Goal: Task Accomplishment & Management: Complete application form

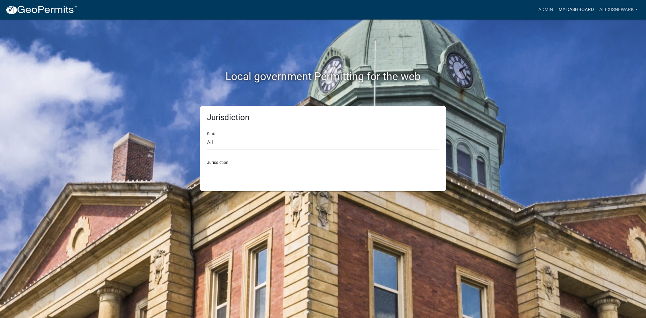
click at [516, 12] on link "My Dashboard" at bounding box center [576, 9] width 41 height 13
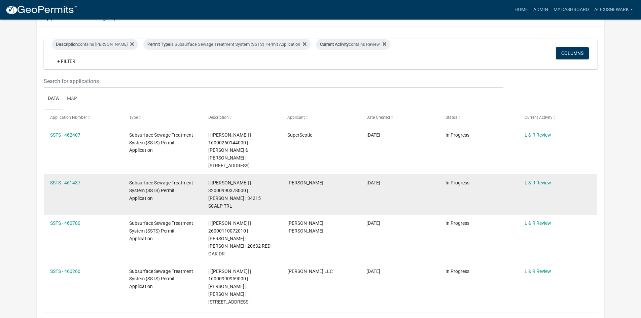
scroll to position [109, 0]
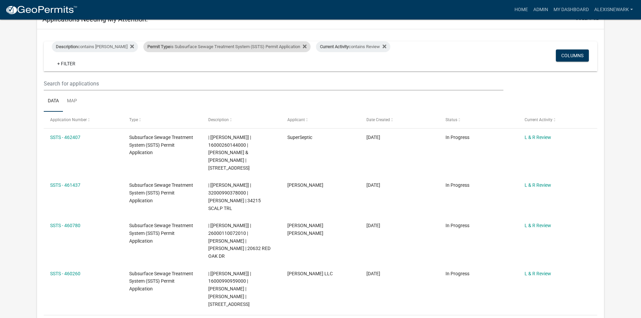
click at [213, 48] on div "Permit Type is Subsurface Sewage Treatment System (SSTS) Permit Application" at bounding box center [226, 46] width 167 height 11
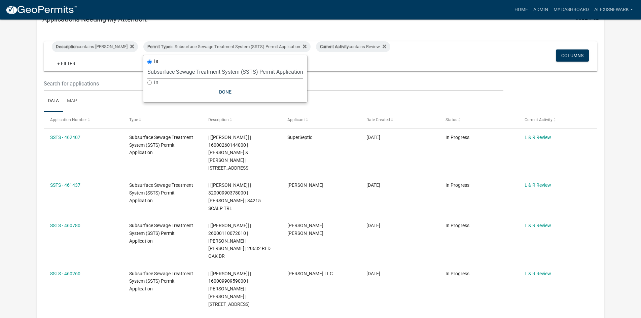
click at [195, 70] on select "Select an option Building Contractor / Excavators (Registration) Building Contr…" at bounding box center [225, 72] width 156 height 14
select select "79d4bf26-a84c-4898-8d16-9ebea2345fb4"
click at [147, 70] on select "Select an option Building Contractor / Excavators (Registration) Building Contr…" at bounding box center [225, 72] width 156 height 14
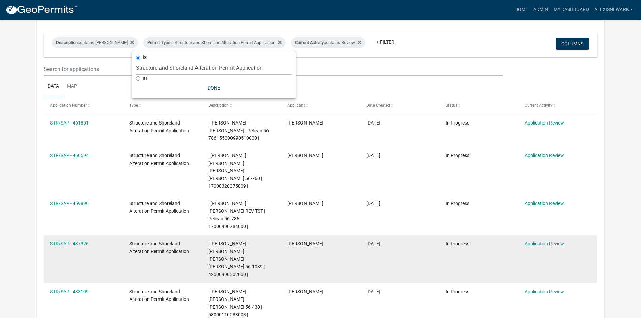
scroll to position [126, 0]
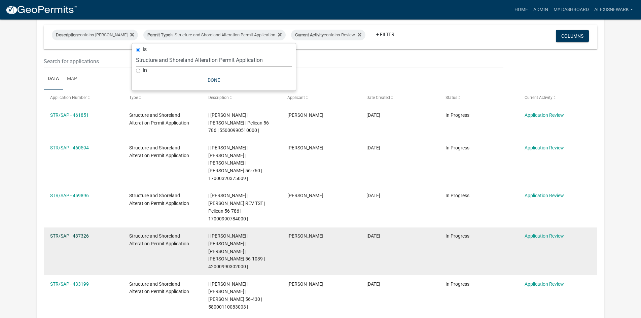
click at [86, 233] on link "STR/SAP - 437326" at bounding box center [69, 235] width 39 height 5
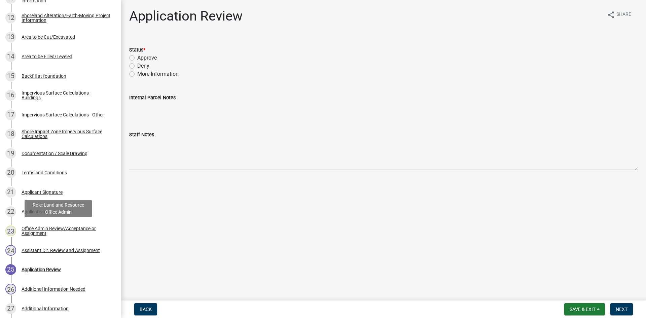
scroll to position [427, 0]
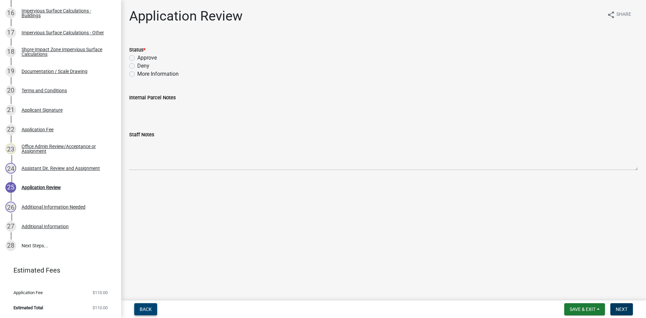
click at [141, 278] on span "Back" at bounding box center [146, 308] width 12 height 5
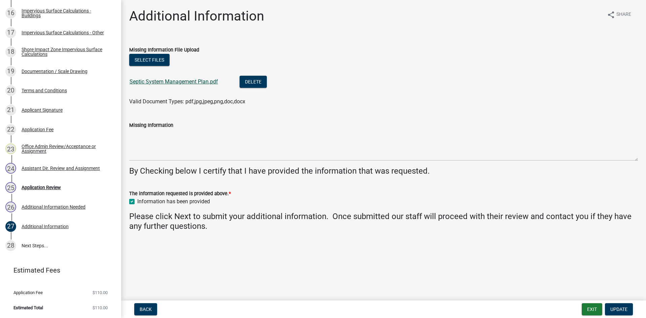
click at [180, 83] on link "Septic System Management Plan.pdf" at bounding box center [174, 81] width 88 height 6
click at [152, 278] on button "Back" at bounding box center [145, 309] width 23 height 12
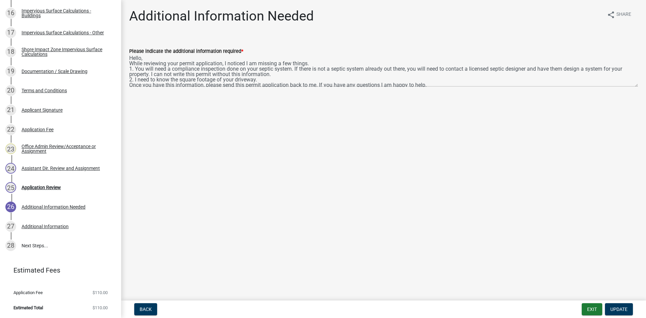
scroll to position [0, 0]
drag, startPoint x: 636, startPoint y: 85, endPoint x: 640, endPoint y: 109, distance: 24.3
click at [516, 109] on div "Please indicate the additional information required * Hello, While reviewing yo…" at bounding box center [383, 74] width 519 height 73
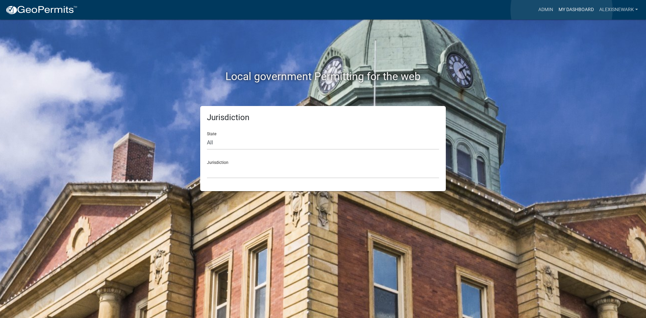
click at [561, 10] on link "My Dashboard" at bounding box center [576, 9] width 41 height 13
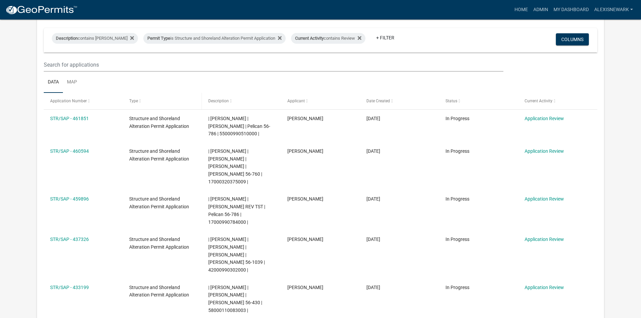
scroll to position [126, 0]
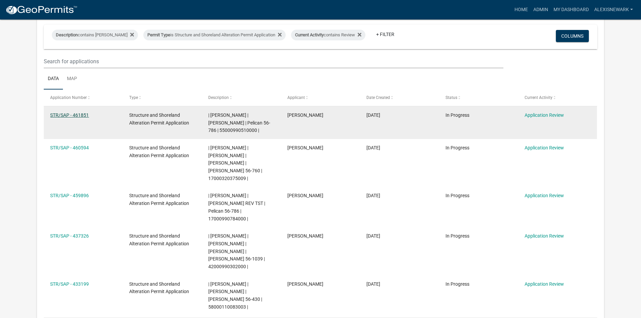
click at [86, 115] on link "STR/SAP - 461851" at bounding box center [69, 114] width 39 height 5
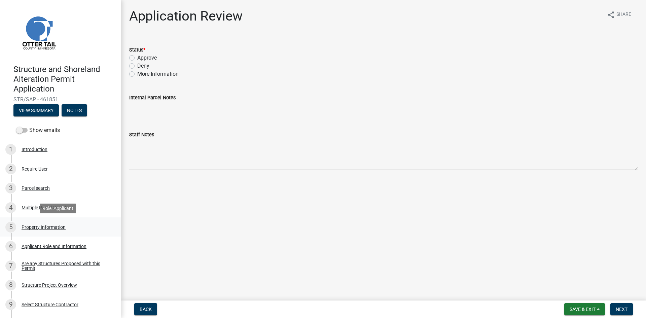
click at [56, 230] on div "5 Property Information" at bounding box center [57, 227] width 105 height 11
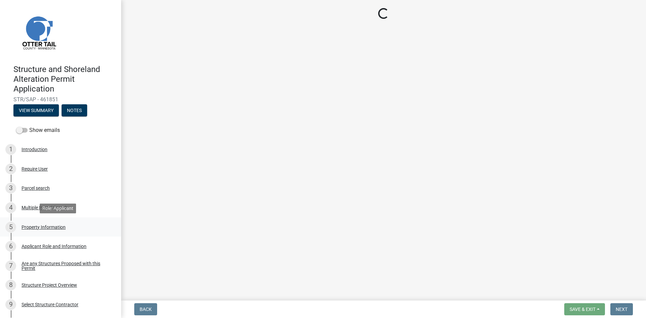
select select "758382b1-a9b7-40fb-b133-d60fa51a6422"
select select "91995f90-6606-463b-bec3-c5862f147548"
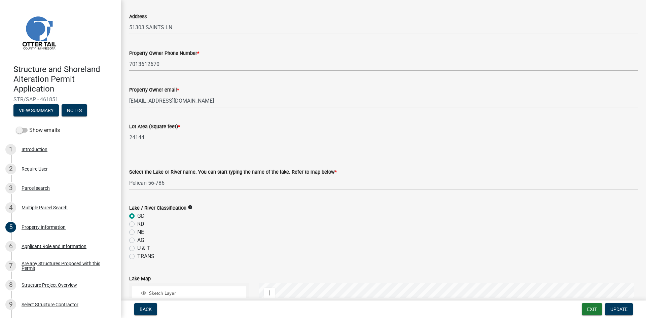
scroll to position [76, 0]
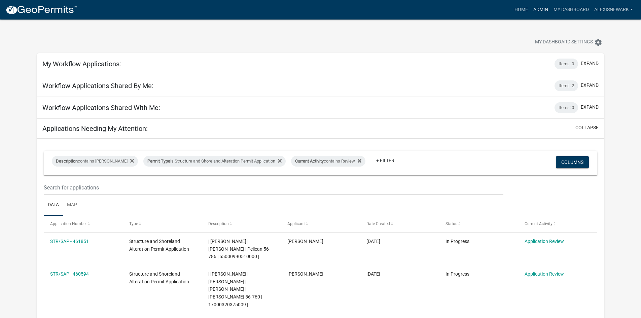
click at [544, 6] on link "Admin" at bounding box center [540, 9] width 20 height 13
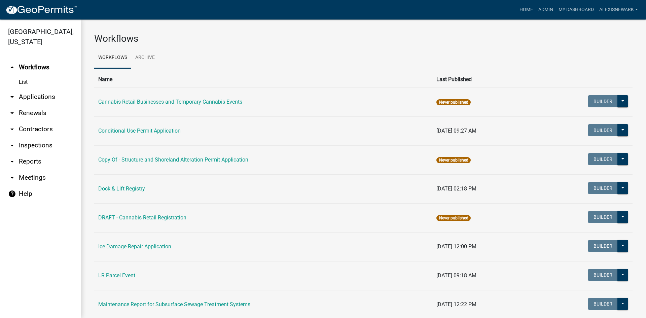
click at [42, 96] on link "arrow_drop_down Applications" at bounding box center [40, 97] width 81 height 16
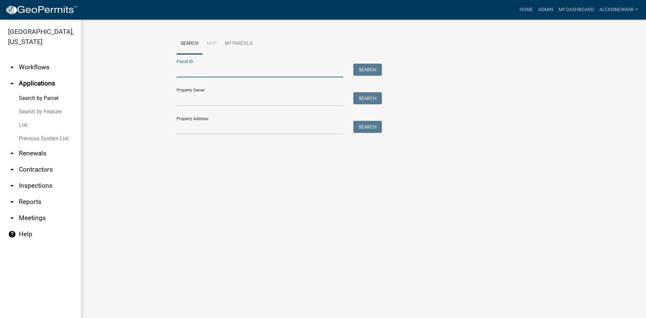
click at [224, 73] on input "Parcel ID:" at bounding box center [260, 71] width 167 height 14
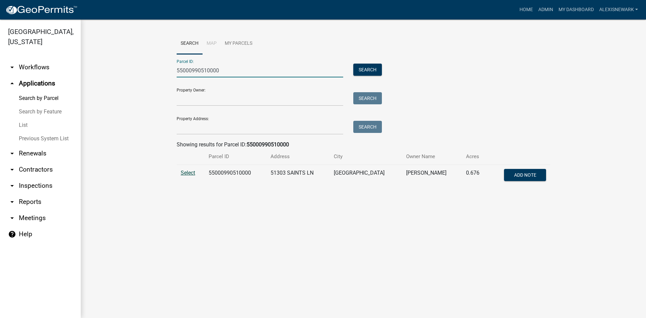
type input "55000990510000"
click at [195, 171] on span "Select" at bounding box center [188, 173] width 14 height 6
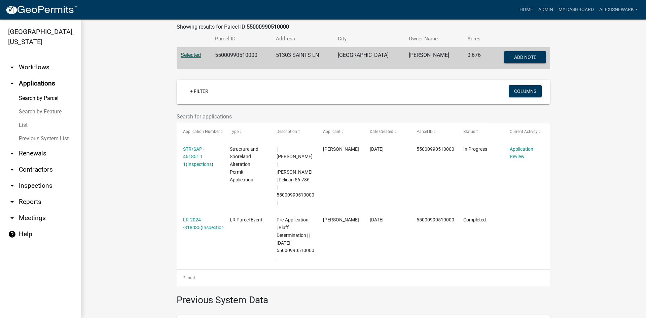
scroll to position [119, 0]
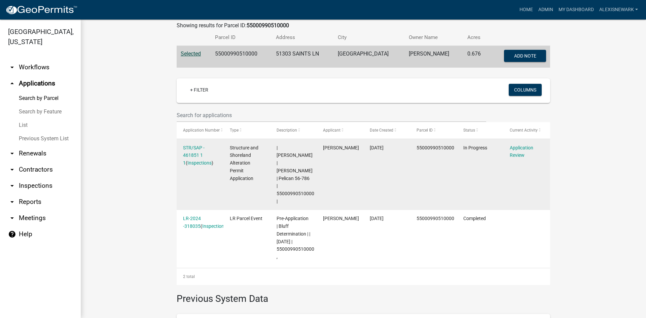
click at [421, 148] on span "55000990510000" at bounding box center [435, 147] width 38 height 5
copy span "55000990510000"
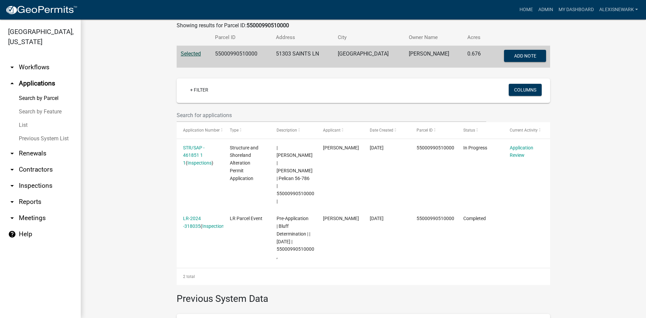
click at [172, 138] on div "+ Filter Columns Application Number Type Description Applicant Date Created Par…" at bounding box center [363, 179] width 383 height 212
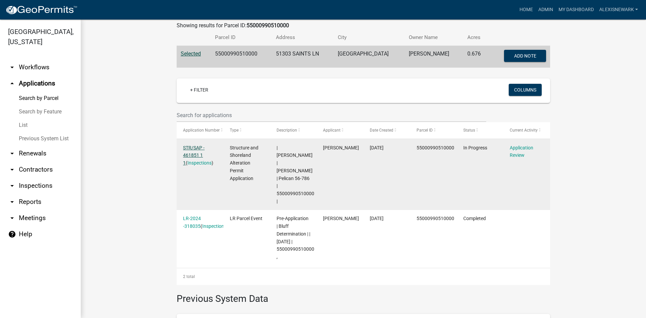
click at [196, 146] on link "STR/SAP - 461851 1 1" at bounding box center [194, 155] width 22 height 21
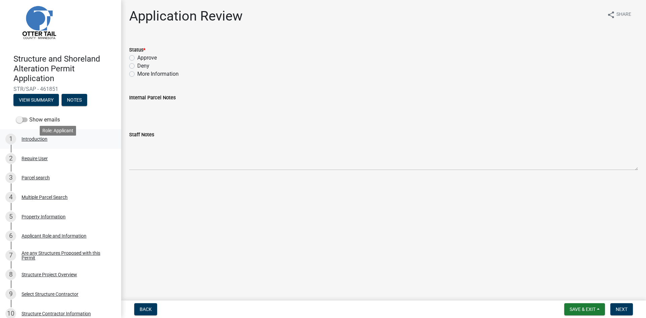
scroll to position [17, 0]
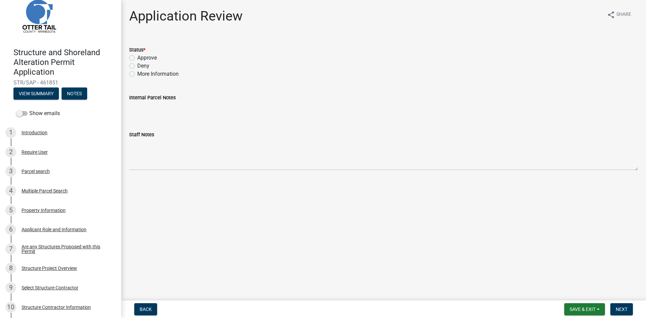
click at [137, 75] on label "More Information" at bounding box center [157, 74] width 41 height 8
click at [137, 74] on input "More Information" at bounding box center [139, 72] width 4 height 4
radio input "true"
click at [618, 307] on span "Next" at bounding box center [622, 308] width 12 height 5
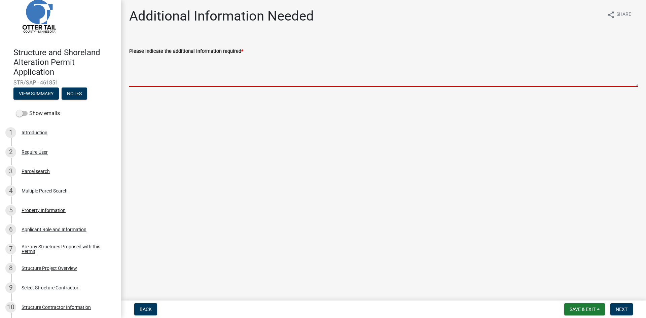
click at [187, 74] on textarea "Please indicate the additional information required *" at bounding box center [383, 71] width 509 height 32
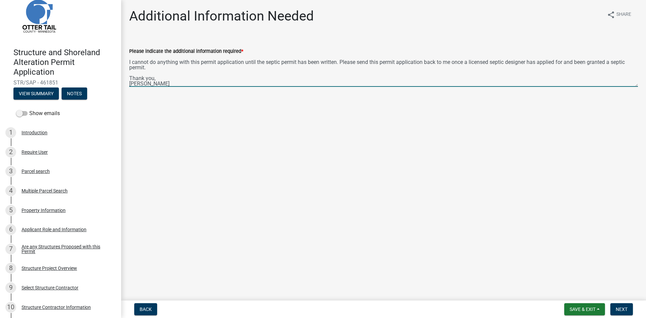
scroll to position [11, 0]
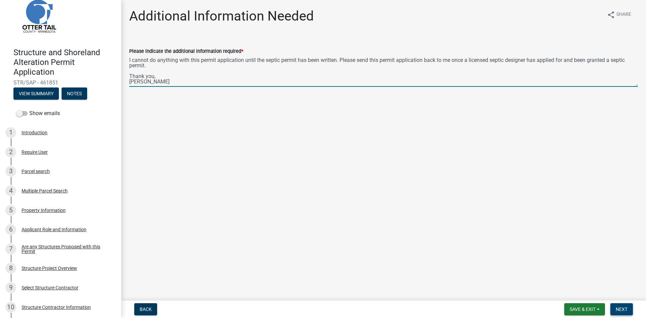
type textarea "Hi, I cannot do anything with this permit application until the septic permit h…"
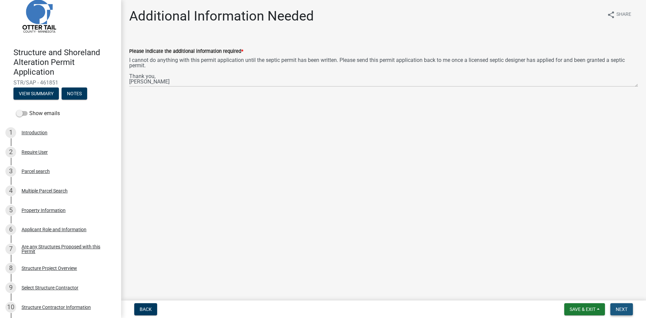
click at [629, 307] on button "Next" at bounding box center [621, 309] width 23 height 12
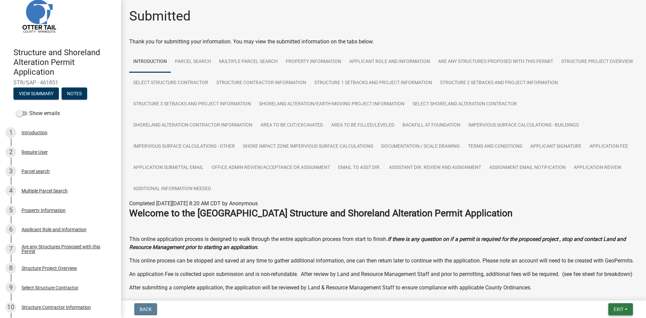
click at [617, 307] on span "Exit" at bounding box center [619, 308] width 10 height 5
click at [609, 289] on button "Save & Exit" at bounding box center [606, 292] width 54 height 16
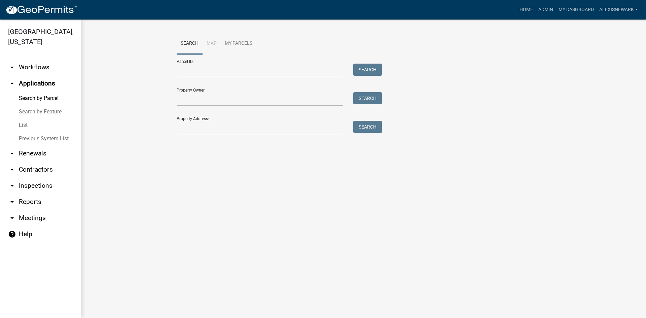
click at [218, 63] on div "Parcel ID: Search" at bounding box center [278, 65] width 202 height 23
click at [274, 69] on input "Parcel ID:" at bounding box center [260, 71] width 167 height 14
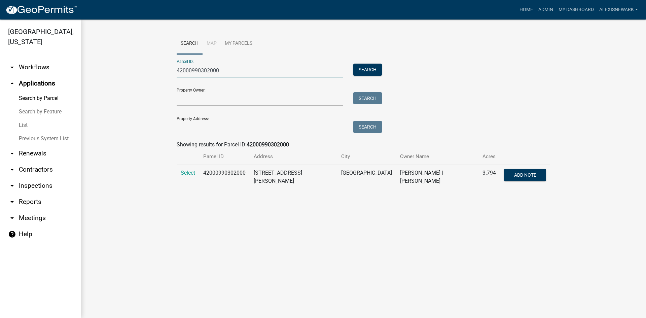
type input "42000990302000"
click at [190, 169] on td "Select" at bounding box center [188, 177] width 23 height 25
click at [189, 171] on span "Select" at bounding box center [188, 173] width 14 height 6
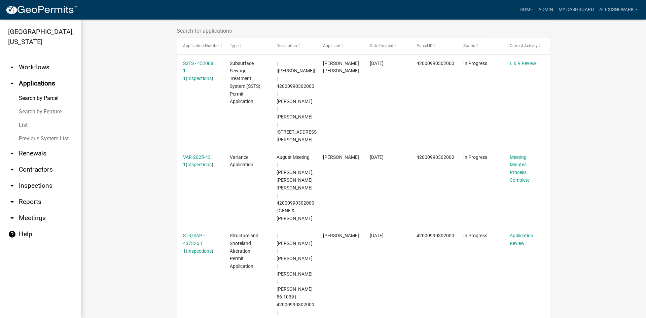
scroll to position [210, 0]
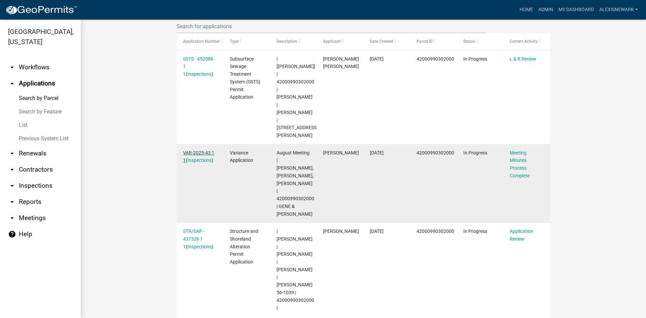
click at [195, 150] on link "VAR-2025-43 1 1" at bounding box center [198, 156] width 31 height 13
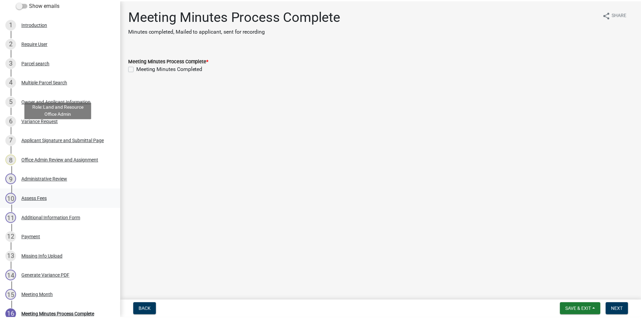
scroll to position [135, 0]
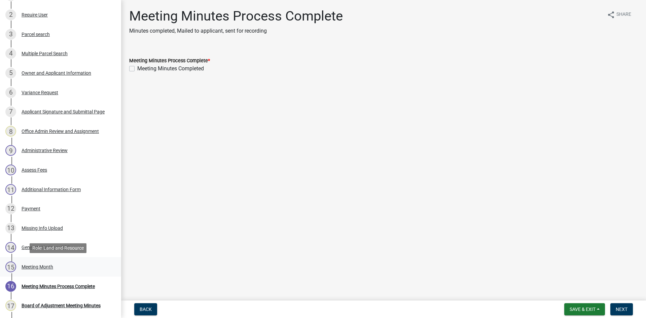
click at [77, 261] on link "15 Meeting Month" at bounding box center [60, 267] width 121 height 20
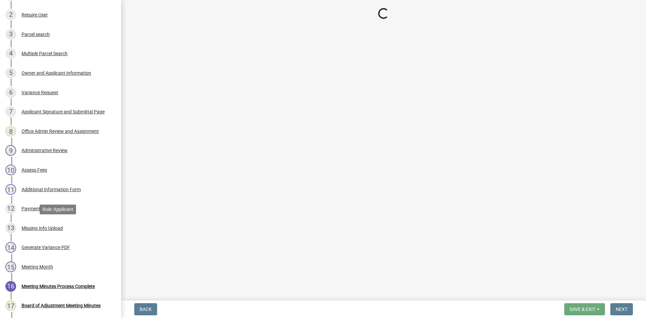
select select "eaad0e5d-aef0-4459-8010-8e6d45b296f5"
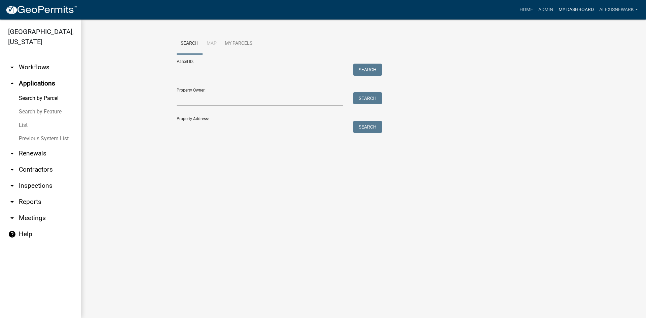
click at [571, 6] on link "My Dashboard" at bounding box center [576, 9] width 41 height 13
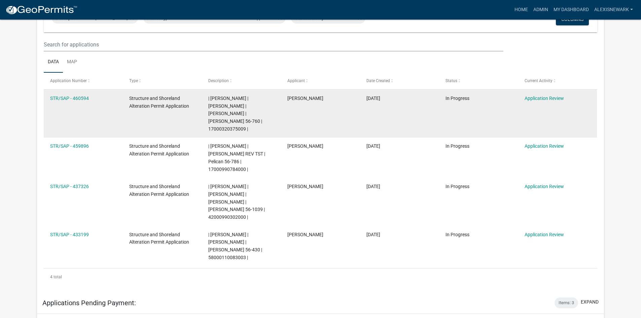
scroll to position [151, 0]
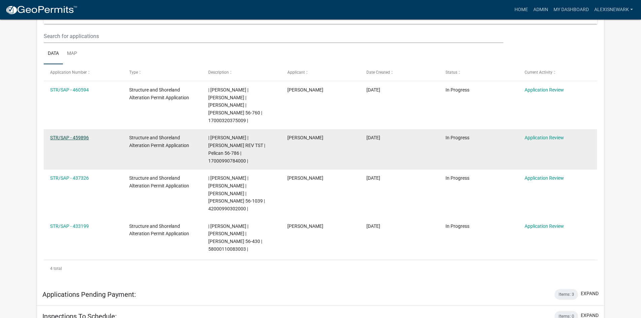
click at [75, 135] on link "STR/SAP - 459896" at bounding box center [69, 137] width 39 height 5
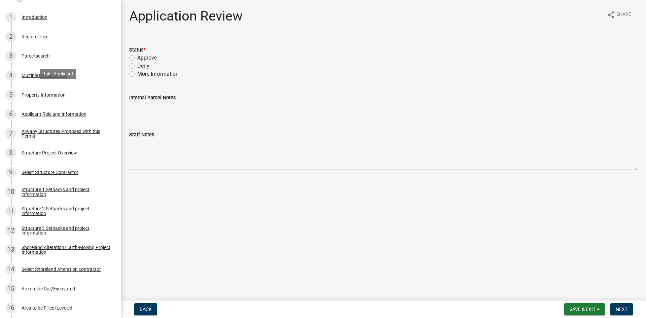
scroll to position [135, 0]
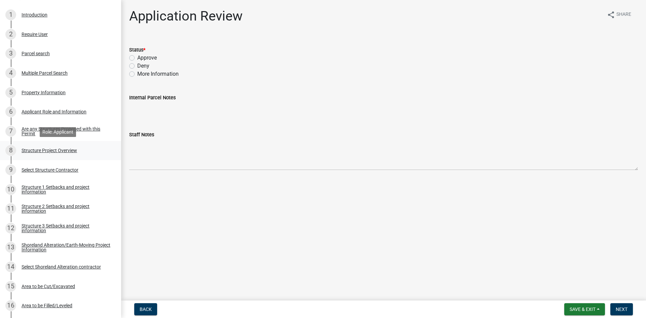
click at [63, 145] on div "8 Structure Project Overview" at bounding box center [57, 150] width 105 height 11
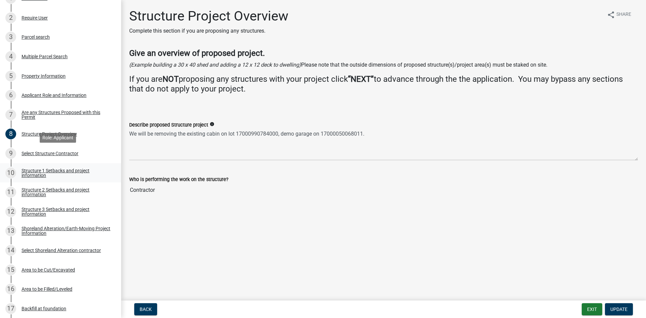
scroll to position [151, 0]
click at [89, 168] on div "Structure 1 Setbacks and project information" at bounding box center [66, 172] width 89 height 9
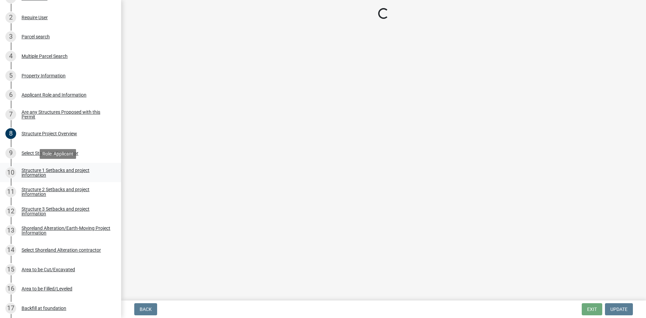
select select "a3cc236c-43aa-406a-8353-e0398d57c407"
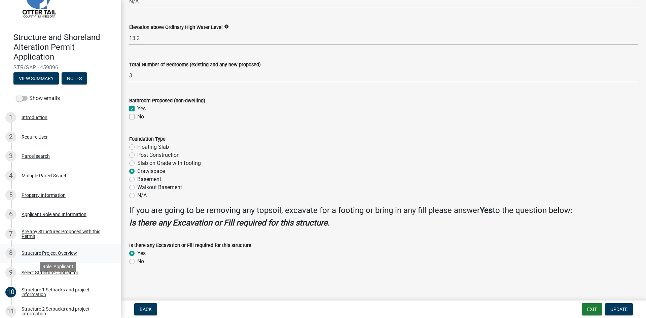
scroll to position [0, 0]
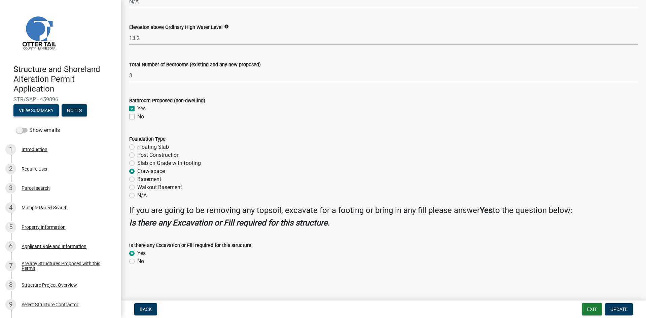
click at [54, 112] on button "View Summary" at bounding box center [35, 110] width 45 height 12
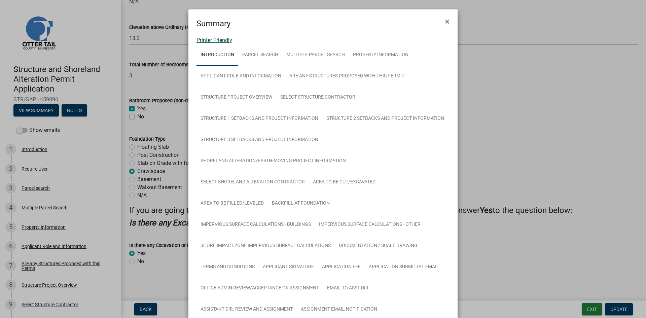
click at [220, 43] on link "Printer Friendly" at bounding box center [214, 40] width 36 height 6
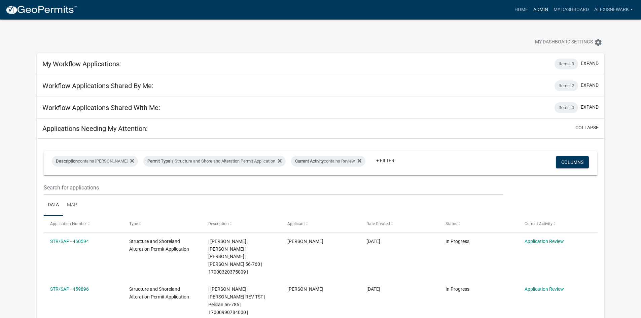
click at [537, 8] on link "Admin" at bounding box center [540, 9] width 20 height 13
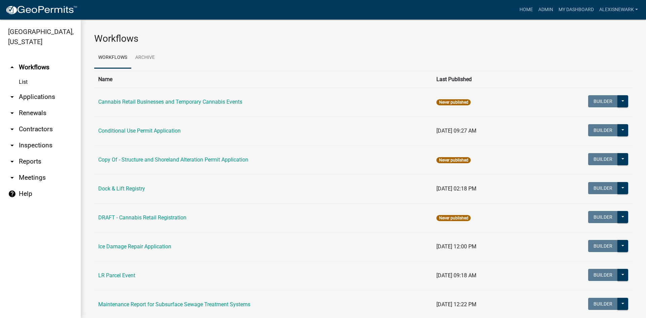
click at [48, 98] on link "arrow_drop_down Applications" at bounding box center [40, 97] width 81 height 16
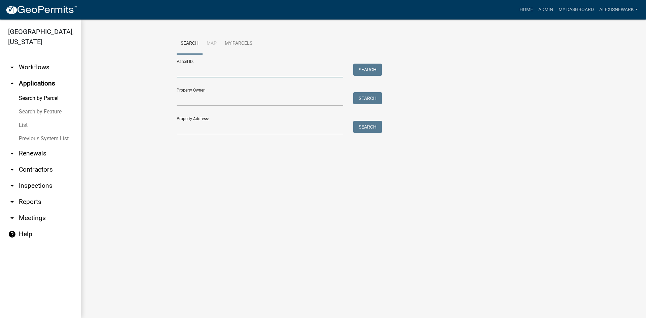
click at [194, 73] on input "Parcel ID:" at bounding box center [260, 71] width 167 height 14
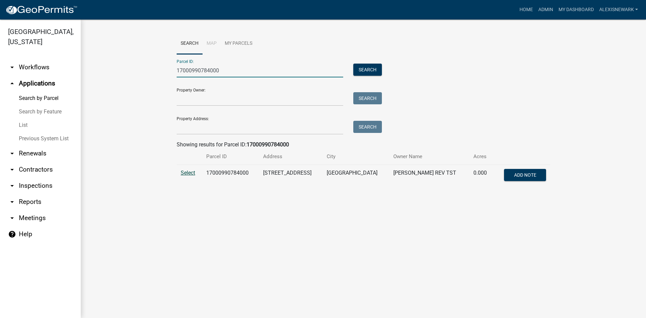
type input "17000990784000"
click at [192, 170] on span "Select" at bounding box center [188, 173] width 14 height 6
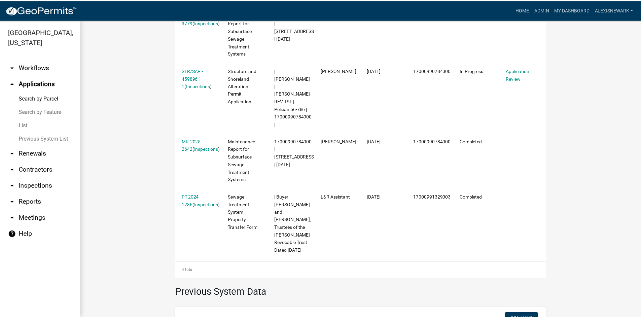
scroll to position [254, 0]
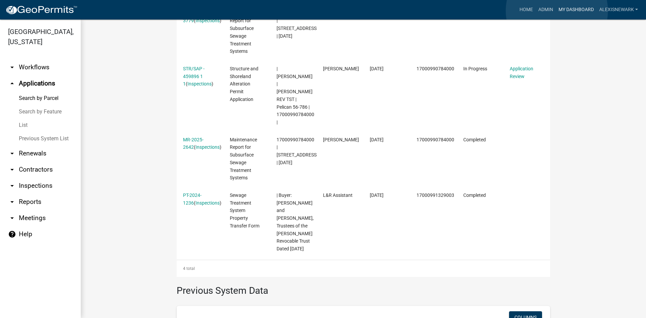
click at [557, 11] on link "My Dashboard" at bounding box center [576, 9] width 41 height 13
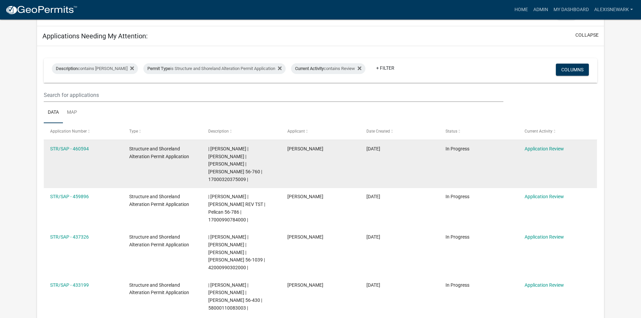
scroll to position [109, 0]
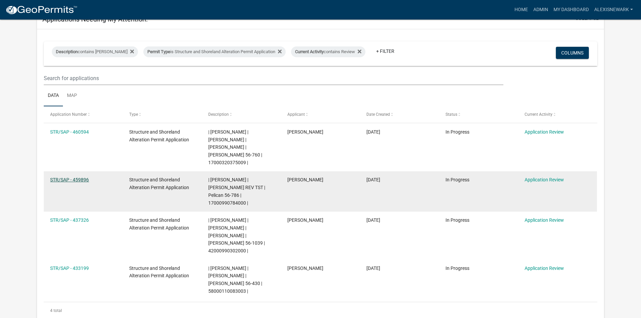
click at [89, 177] on link "STR/SAP - 459896" at bounding box center [69, 179] width 39 height 5
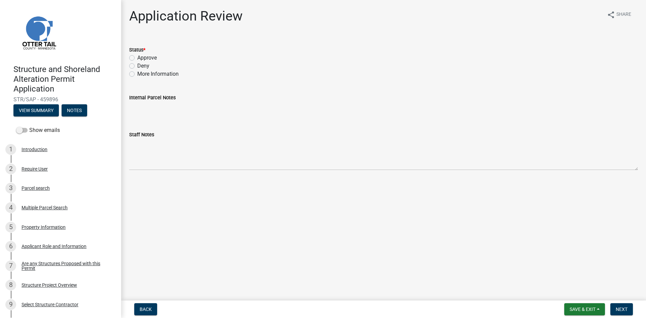
click at [137, 73] on label "More Information" at bounding box center [157, 74] width 41 height 8
click at [137, 73] on input "More Information" at bounding box center [139, 72] width 4 height 4
radio input "true"
click at [618, 307] on span "Next" at bounding box center [622, 308] width 12 height 5
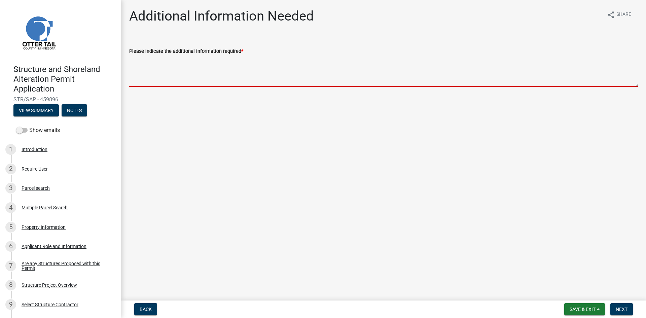
click at [333, 69] on textarea "Please indicate the additional information required *" at bounding box center [383, 71] width 509 height 32
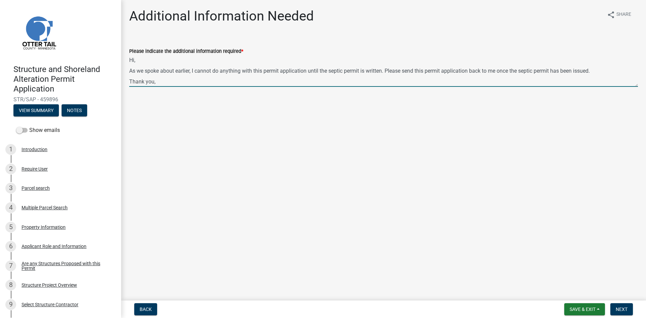
scroll to position [3, 0]
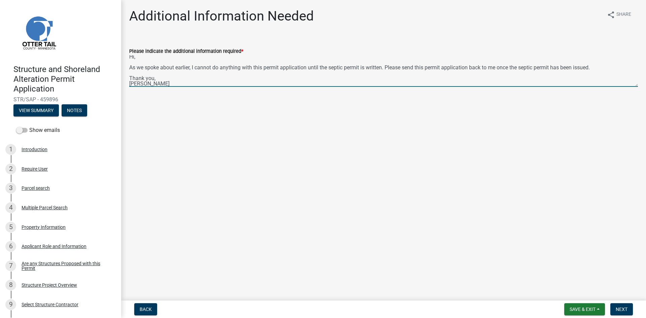
type textarea "Hi, As we spoke about earlier, I cannot do anything with this permit applicatio…"
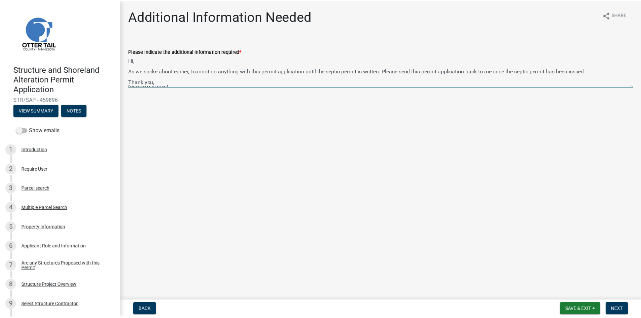
scroll to position [5, 0]
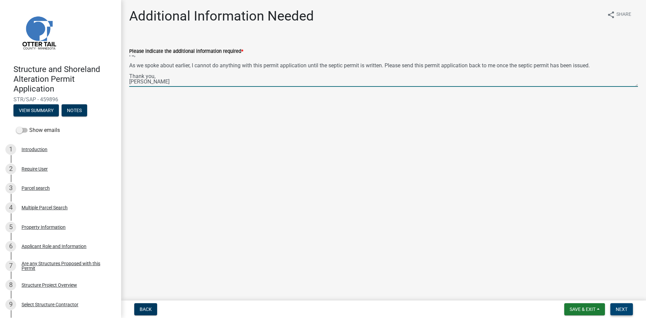
click at [616, 312] on button "Next" at bounding box center [621, 309] width 23 height 12
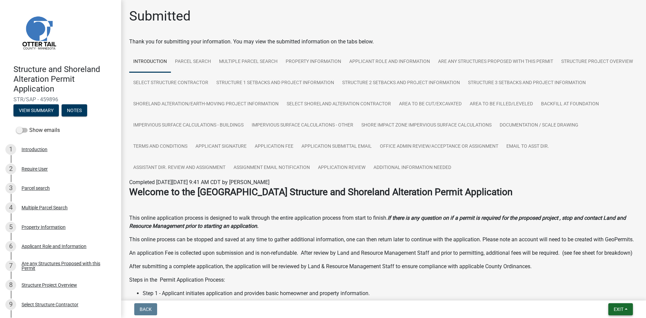
click at [617, 306] on span "Exit" at bounding box center [619, 308] width 10 height 5
click at [605, 293] on button "Save & Exit" at bounding box center [606, 292] width 54 height 16
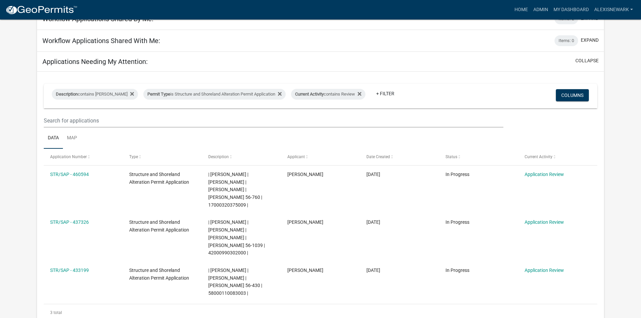
scroll to position [42, 0]
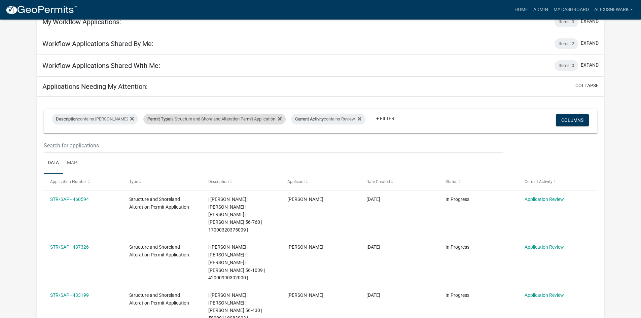
click at [199, 118] on div "Permit Type is Structure and Shoreland Alteration Permit Application" at bounding box center [214, 119] width 142 height 11
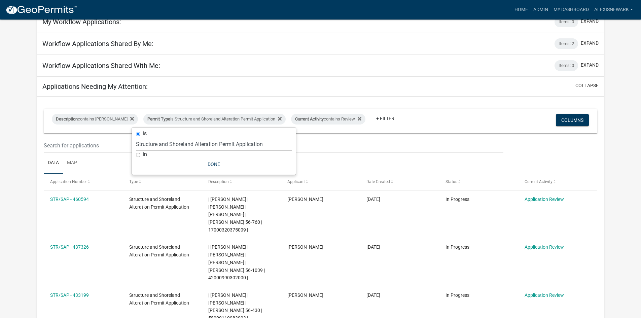
click at [259, 144] on select "Select an option Building Contractor / Excavators (Registration) Building Contr…" at bounding box center [214, 144] width 156 height 14
select select "68d28c81-f724-4f90-9ad3-bed34bf6fb80"
click at [147, 137] on select "Select an option Building Contractor / Excavators (Registration) Building Contr…" at bounding box center [214, 144] width 156 height 14
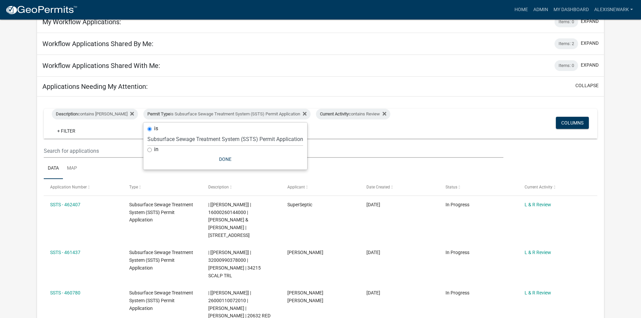
click at [278, 75] on div "Workflow Applications Shared With Me: Items: 0 expand" at bounding box center [320, 66] width 567 height 22
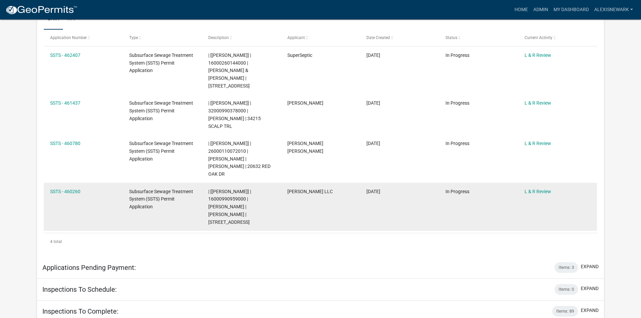
scroll to position [227, 0]
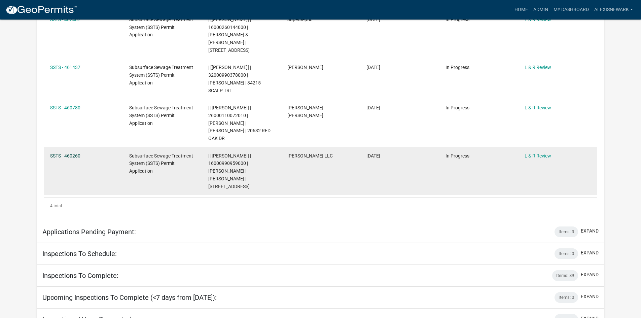
click at [76, 153] on link "SSTS - 460260" at bounding box center [65, 155] width 30 height 5
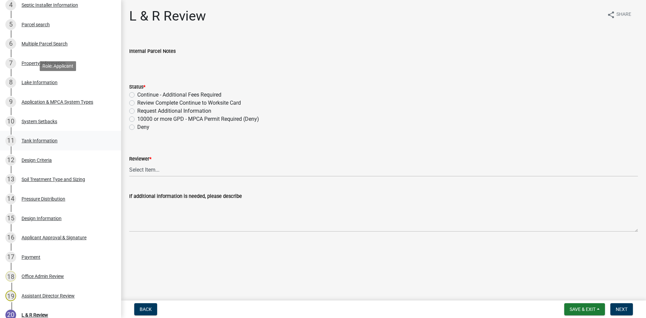
scroll to position [261, 0]
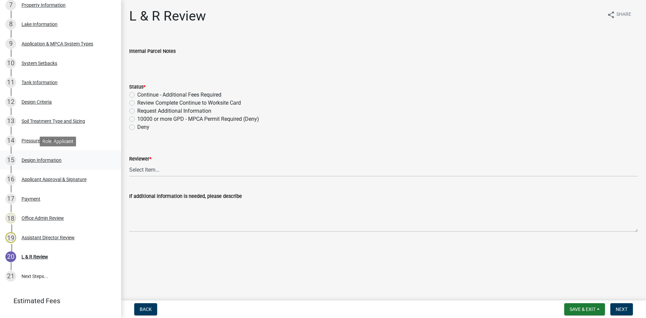
click at [59, 159] on div "Design Information" at bounding box center [42, 160] width 40 height 5
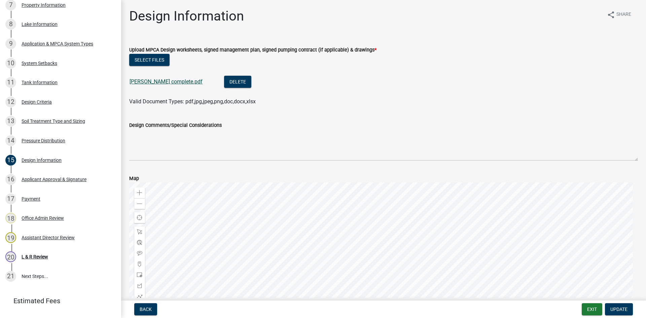
click at [140, 83] on link "Bittner complete.pdf" at bounding box center [166, 81] width 73 height 6
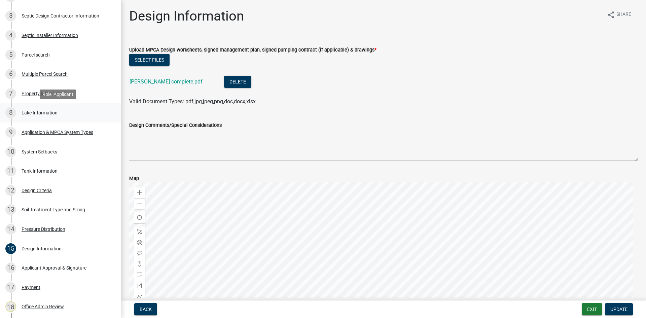
scroll to position [168, 0]
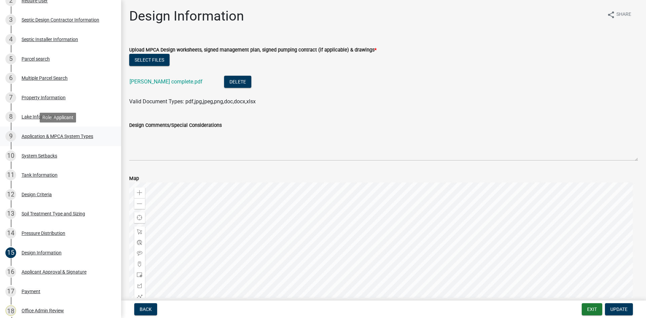
click at [69, 138] on div "Application & MPCA System Types" at bounding box center [58, 136] width 72 height 5
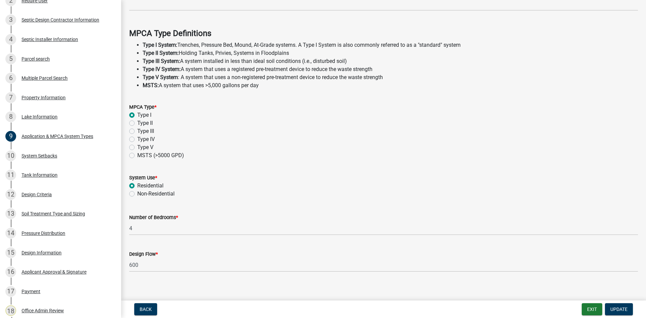
scroll to position [181, 0]
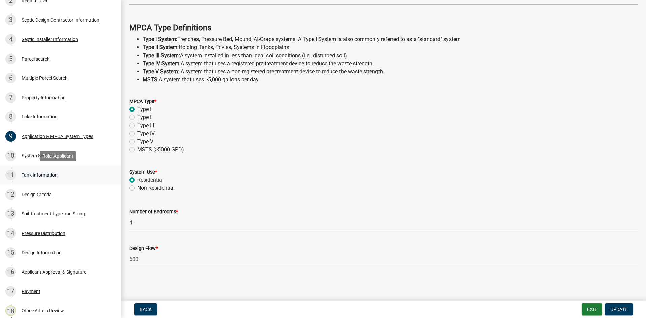
click at [61, 170] on div "11 Tank Information" at bounding box center [57, 175] width 105 height 11
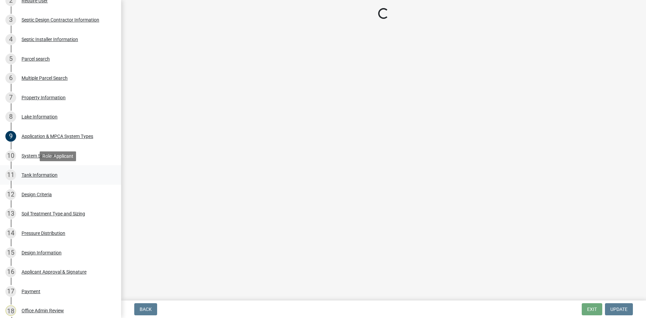
scroll to position [0, 0]
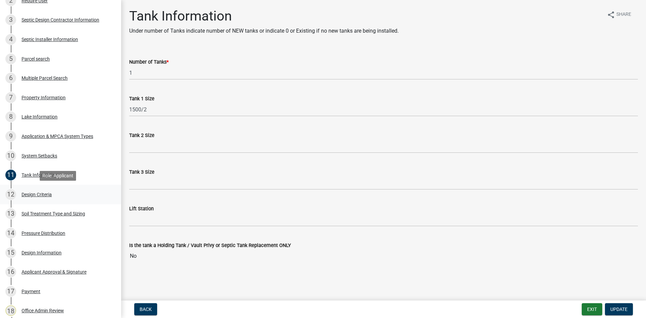
click at [70, 190] on div "12 Design Criteria" at bounding box center [57, 194] width 105 height 11
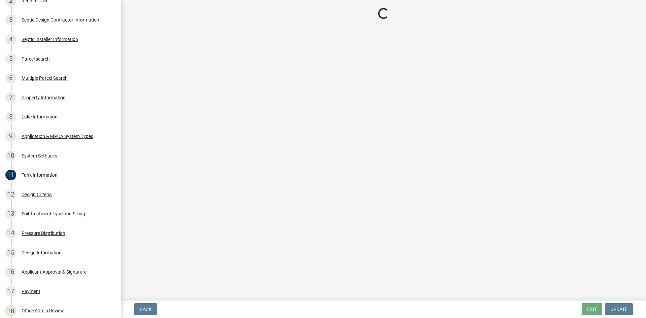
select select "eaa6e4cf-be76-4366-bfe5-e87acfaaf3f4"
select select "48b77c43-c0ca-4757-a1b1-e2e69db0f822"
select select "14354fbd-e666-4c9c-b77c-8c181d233a28"
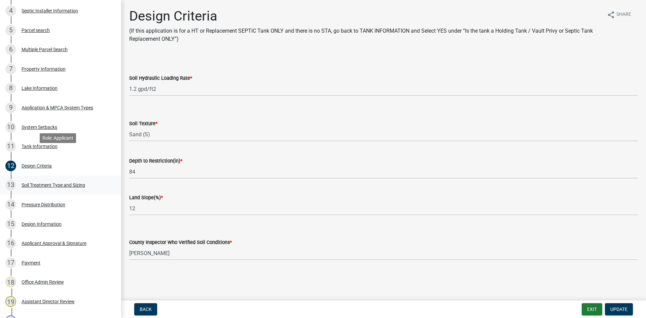
scroll to position [202, 0]
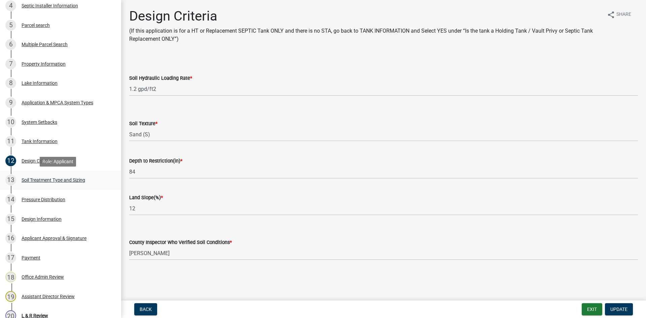
click at [56, 179] on div "Soil Treatment Type and Sizing" at bounding box center [54, 180] width 64 height 5
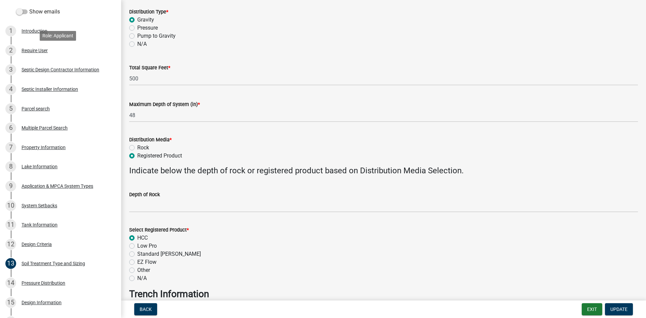
scroll to position [0, 0]
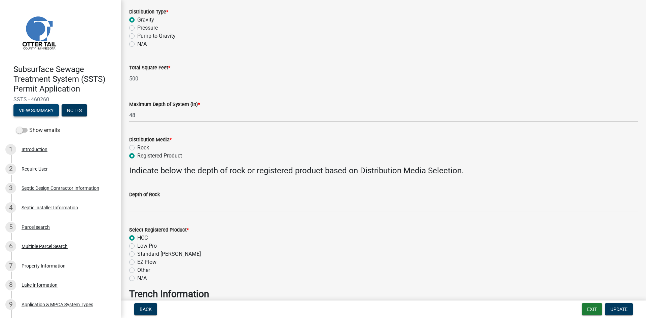
click at [46, 112] on button "View Summary" at bounding box center [35, 110] width 45 height 12
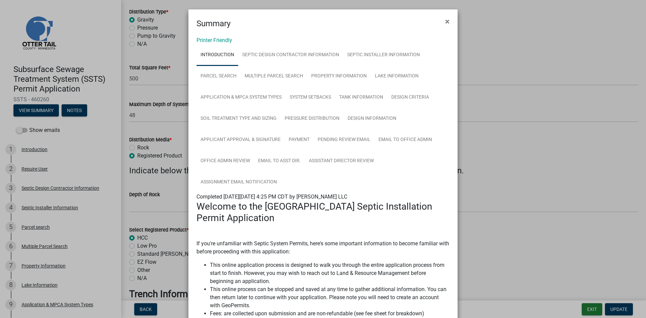
click at [220, 35] on div "Printer Friendly Introduction Septic Design Contractor Information Septic Insta…" at bounding box center [322, 311] width 269 height 563
click at [216, 37] on div "Printer Friendly Introduction Septic Design Contractor Information Septic Insta…" at bounding box center [322, 311] width 269 height 563
click at [213, 39] on link "Printer Friendly" at bounding box center [214, 40] width 36 height 6
click at [106, 43] on ngb-modal-window "Summary × Printer Friendly Introduction Septic Design Contractor Information Se…" at bounding box center [323, 159] width 646 height 318
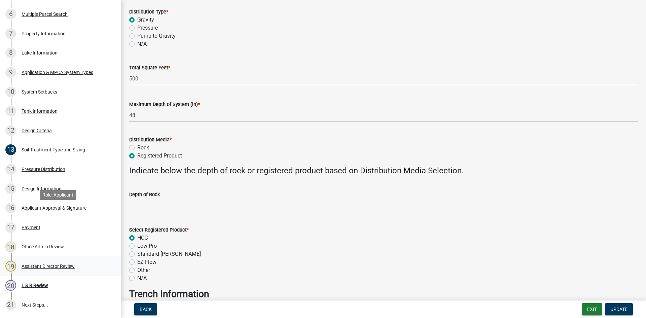
scroll to position [291, 0]
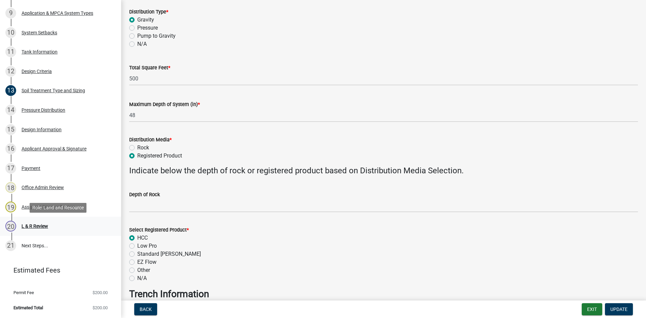
click at [64, 225] on div "20 L & R Review" at bounding box center [57, 226] width 105 height 11
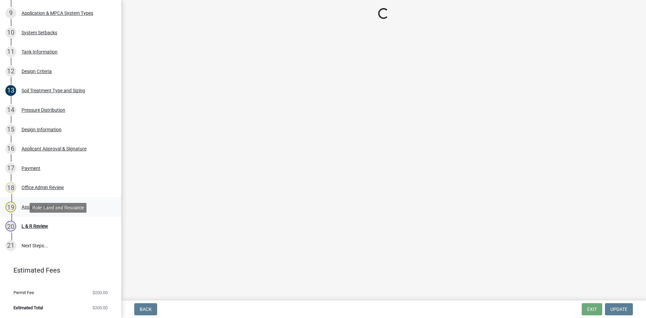
scroll to position [0, 0]
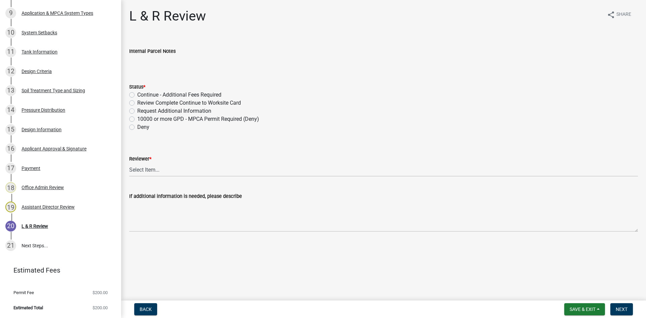
click at [137, 103] on label "Review Complete Continue to Worksite Card" at bounding box center [189, 103] width 104 height 8
click at [137, 103] on input "Review Complete Continue to Worksite Card" at bounding box center [139, 101] width 4 height 4
radio input "true"
click at [175, 169] on select "Select Item... Alexis Newark Andrea Perales Brittany Tollefson Elizabeth Plaste…" at bounding box center [383, 170] width 509 height 14
click at [129, 163] on select "Select Item... Alexis Newark Andrea Perales Brittany Tollefson Elizabeth Plaste…" at bounding box center [383, 170] width 509 height 14
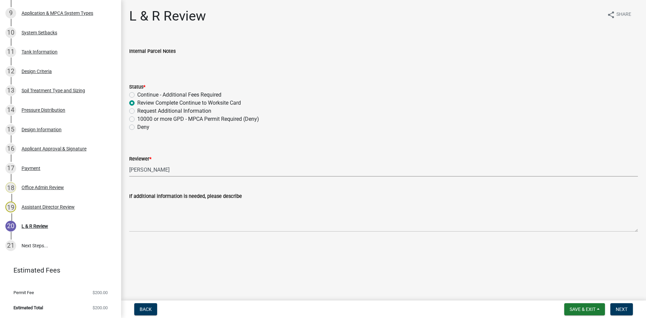
select select "05826fb5-7c18-481d-abe0-188b58e93217"
click at [622, 309] on span "Next" at bounding box center [622, 308] width 12 height 5
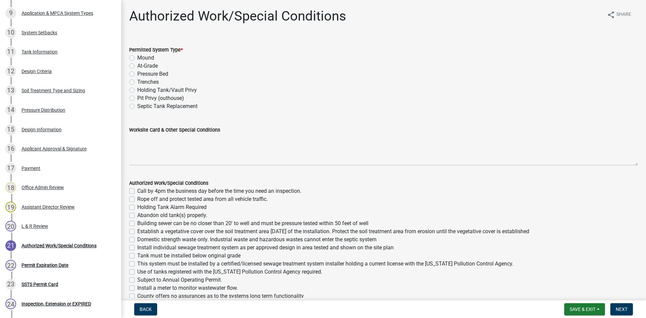
scroll to position [369, 0]
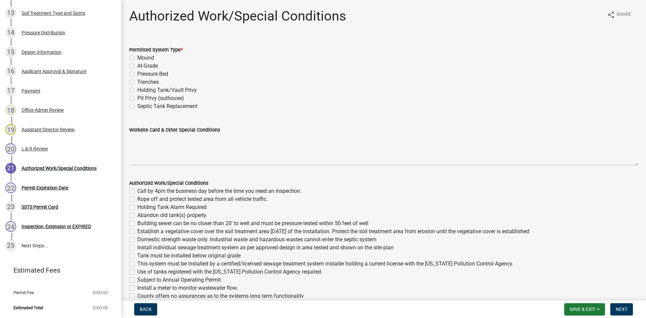
click at [137, 81] on label "Trenches" at bounding box center [148, 82] width 22 height 8
click at [137, 81] on input "Trenches" at bounding box center [139, 80] width 4 height 4
radio input "true"
click at [143, 124] on div "Worksite Card & Other Special Conditions" at bounding box center [383, 140] width 509 height 49
click at [143, 134] on div "Worksite Card & Other Special Conditions" at bounding box center [383, 130] width 509 height 8
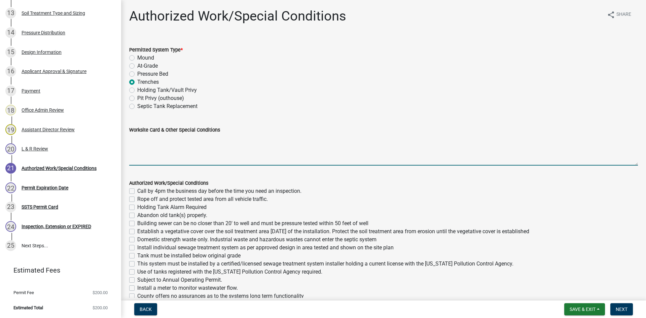
click at [147, 137] on textarea "Worksite Card & Other Special Conditions" at bounding box center [383, 150] width 509 height 32
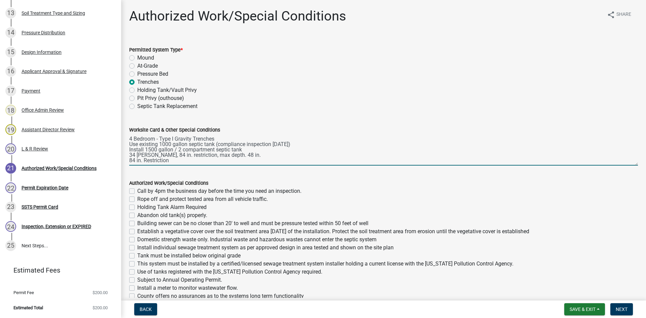
drag, startPoint x: 173, startPoint y: 163, endPoint x: 130, endPoint y: 162, distance: 43.4
click at [130, 162] on textarea "4 Bedroom - Type I Gravity Trenches Use existing 1000 gallon septic tank (compl…" at bounding box center [383, 150] width 509 height 32
click at [246, 140] on textarea "4 Bedroom - Type I Gravity Trenches Use existing 1000 gallon septic tank (compl…" at bounding box center [383, 150] width 509 height 32
click at [252, 162] on textarea "4 Bedroom - Type I Gravity Trenches (broken into 15% pieces) Use existing 1000 …" at bounding box center [383, 150] width 509 height 32
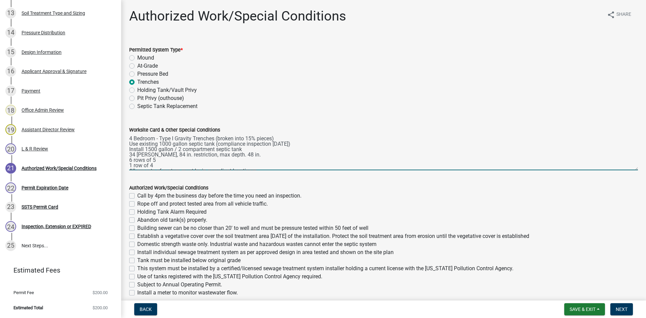
scroll to position [0, 0]
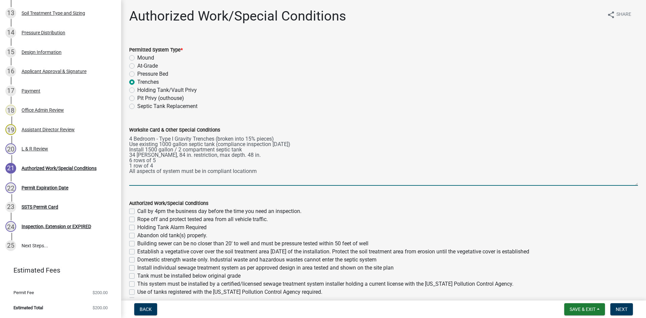
drag, startPoint x: 631, startPoint y: 163, endPoint x: 627, endPoint y: 186, distance: 22.6
click at [627, 186] on textarea "4 Bedroom - Type I Gravity Trenches (broken into 15% pieces) Use existing 1000 …" at bounding box center [383, 160] width 509 height 52
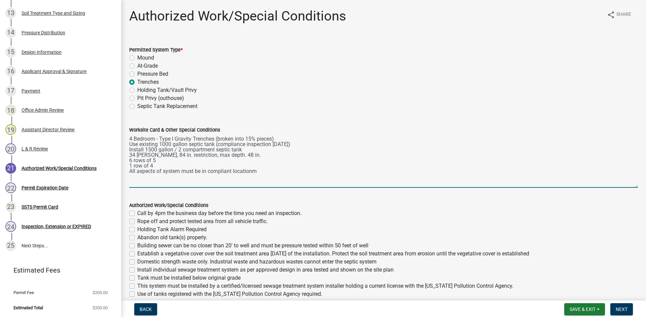
click at [249, 171] on textarea "4 Bedroom - Type I Gravity Trenches (broken into 15% pieces) Use existing 1000 …" at bounding box center [383, 161] width 509 height 54
click at [247, 172] on textarea "4 Bedroom - Type I Gravity Trenches (broken into 15% pieces) Use existing 1000 …" at bounding box center [383, 161] width 509 height 54
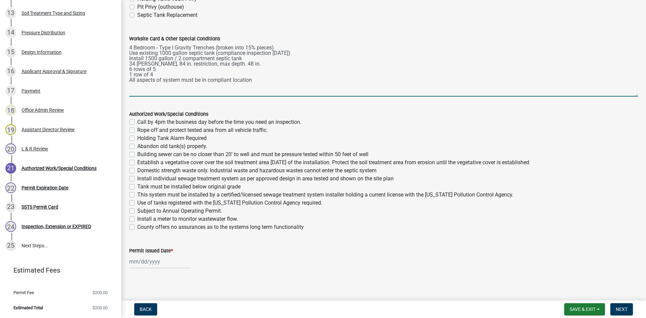
scroll to position [94, 0]
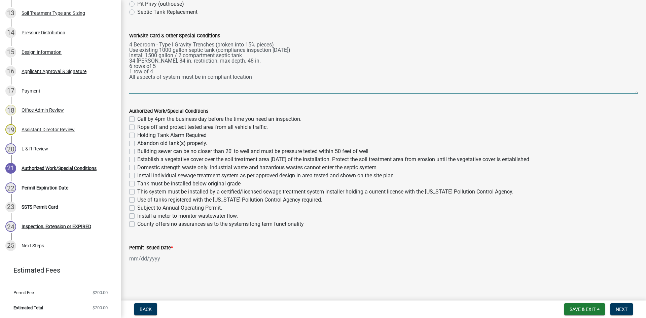
type textarea "4 Bedroom - Type I Gravity Trenches (broken into 15% pieces) Use existing 1000 …"
click at [137, 118] on label "Call by 4pm the business day before the time you need an inspection." at bounding box center [219, 119] width 164 height 8
click at [137, 118] on input "Call by 4pm the business day before the time you need an inspection." at bounding box center [139, 117] width 4 height 4
checkbox input "true"
checkbox input "false"
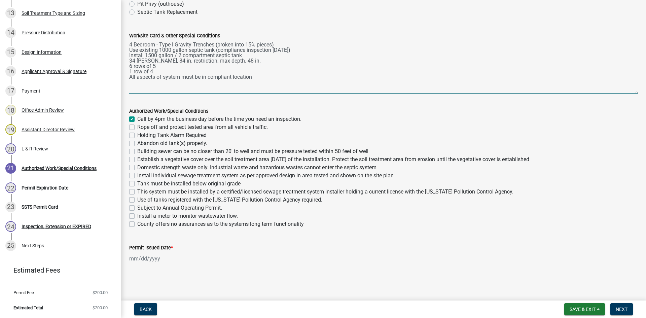
checkbox input "false"
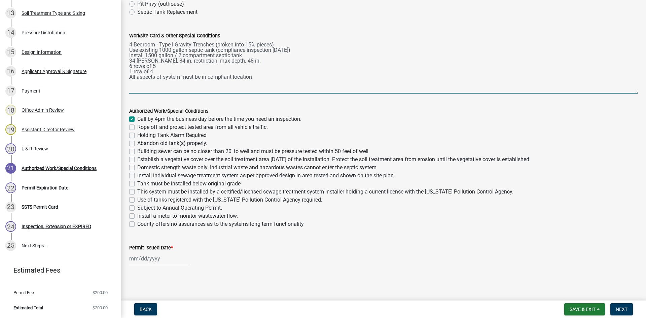
checkbox input "false"
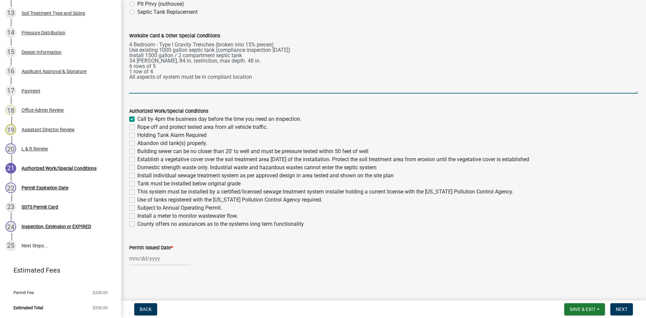
checkbox input "false"
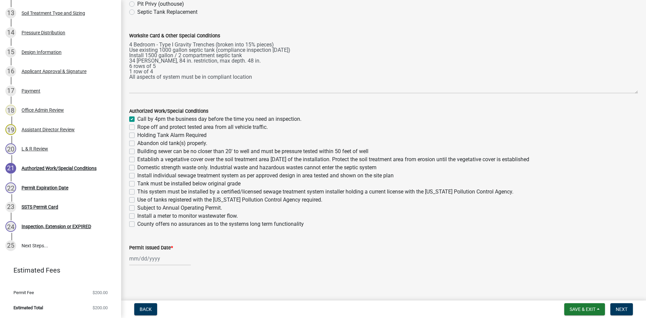
click at [137, 126] on label "Rope off and protect tested area from all vehicle traffic." at bounding box center [202, 127] width 131 height 8
click at [137, 126] on input "Rope off and protect tested area from all vehicle traffic." at bounding box center [139, 125] width 4 height 4
checkbox input "true"
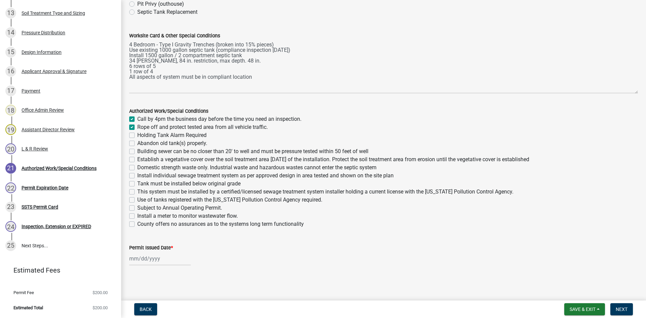
checkbox input "false"
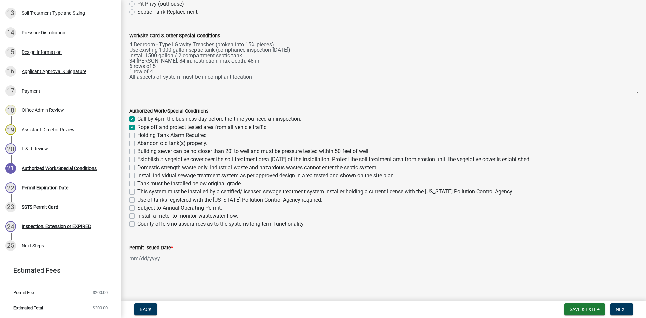
checkbox input "false"
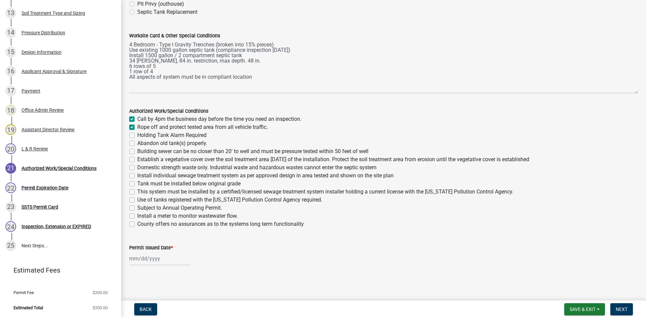
checkbox input "false"
click at [137, 150] on label "Building sewer can be no closer than 20' to well and must be pressure tested wi…" at bounding box center [252, 151] width 231 height 8
click at [137, 150] on input "Building sewer can be no closer than 20' to well and must be pressure tested wi…" at bounding box center [139, 149] width 4 height 4
checkbox input "true"
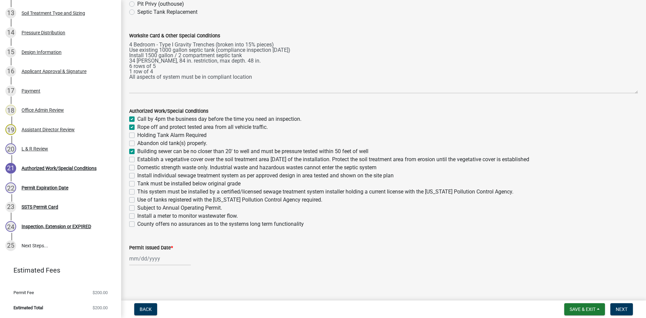
checkbox input "true"
checkbox input "false"
checkbox input "true"
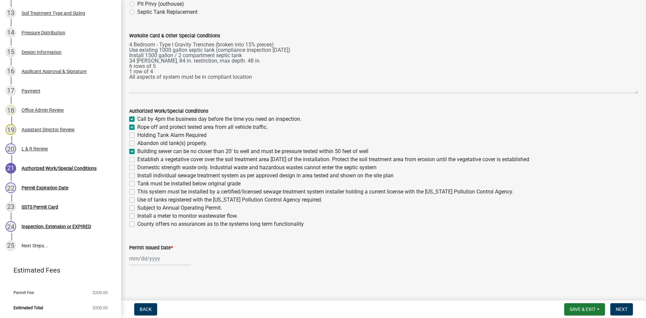
checkbox input "false"
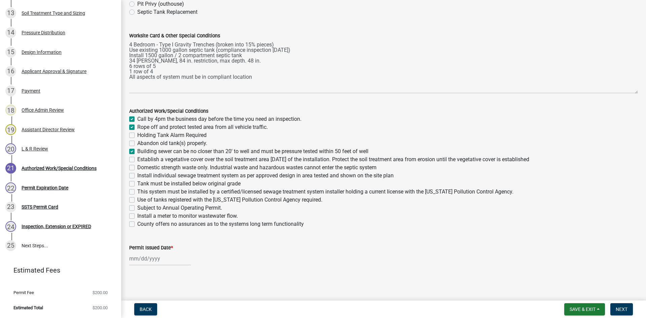
checkbox input "false"
click at [133, 155] on div "Establish a vegetative cover over the soil treatment area within 30 days of the…" at bounding box center [383, 159] width 509 height 8
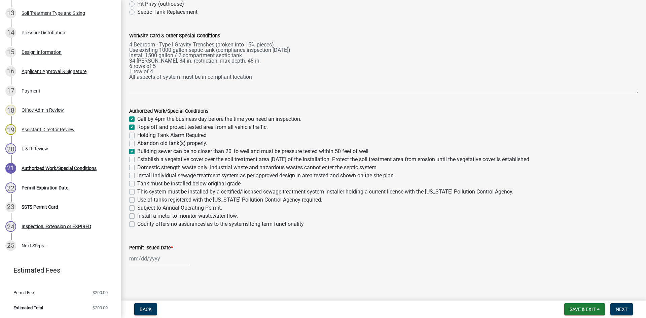
click at [137, 159] on label "Establish a vegetative cover over the soil treatment area within 30 days of the…" at bounding box center [333, 159] width 392 height 8
click at [137, 159] on input "Establish a vegetative cover over the soil treatment area within 30 days of the…" at bounding box center [139, 157] width 4 height 4
checkbox input "true"
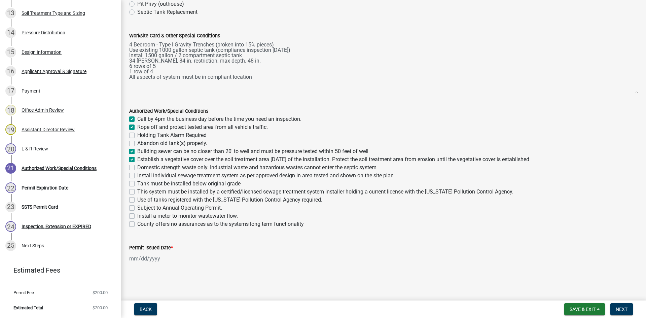
checkbox input "false"
checkbox input "true"
checkbox input "false"
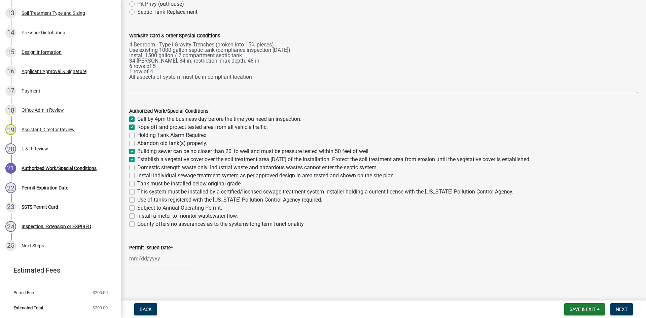
checkbox input "false"
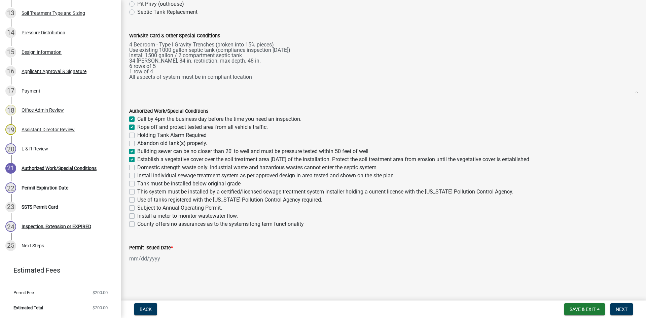
checkbox input "false"
click at [137, 166] on label "Domestic strength waste only. Industrial waste and hazardous wastes cannot ente…" at bounding box center [256, 167] width 239 height 8
click at [137, 166] on input "Domestic strength waste only. Industrial waste and hazardous wastes cannot ente…" at bounding box center [139, 165] width 4 height 4
checkbox input "true"
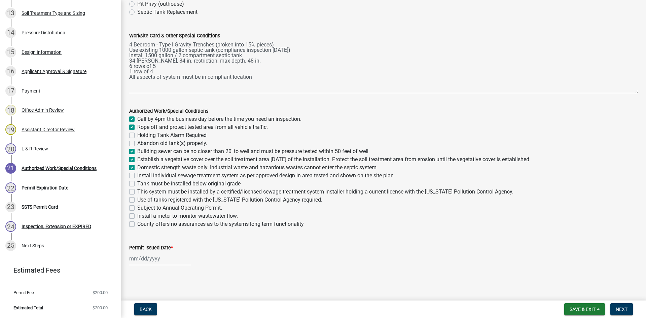
checkbox input "true"
checkbox input "false"
checkbox input "true"
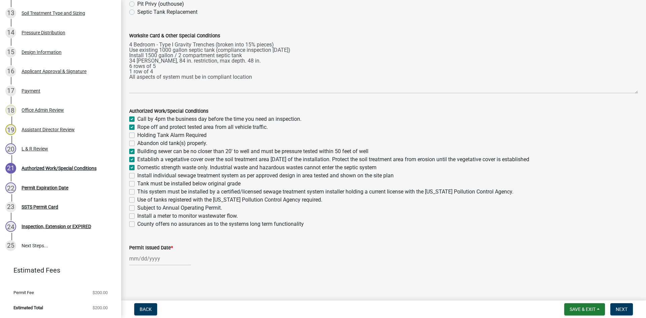
checkbox input "true"
checkbox input "false"
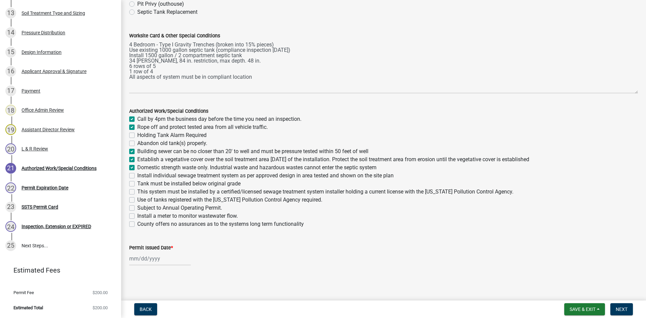
checkbox input "false"
click at [137, 174] on label "Install individual sewage treatment system as per approved design in area teste…" at bounding box center [265, 176] width 256 height 8
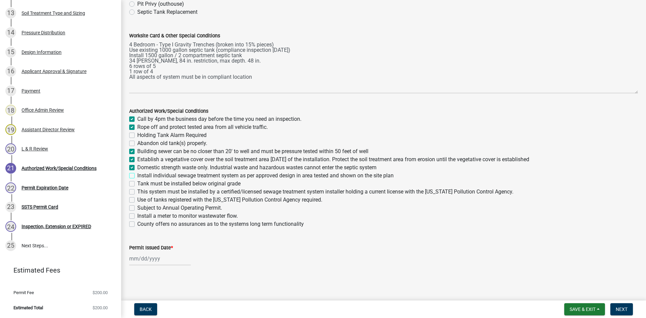
click at [137, 174] on input "Install individual sewage treatment system as per approved design in area teste…" at bounding box center [139, 174] width 4 height 4
checkbox input "true"
checkbox input "false"
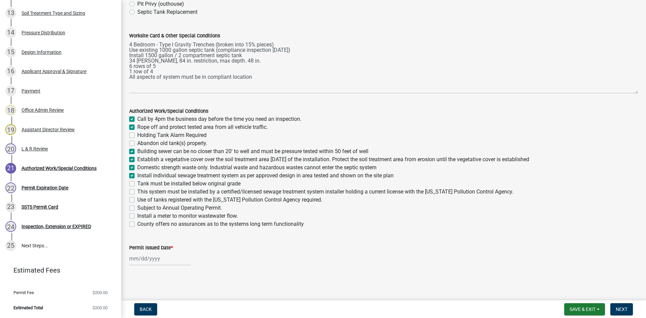
checkbox input "false"
checkbox input "true"
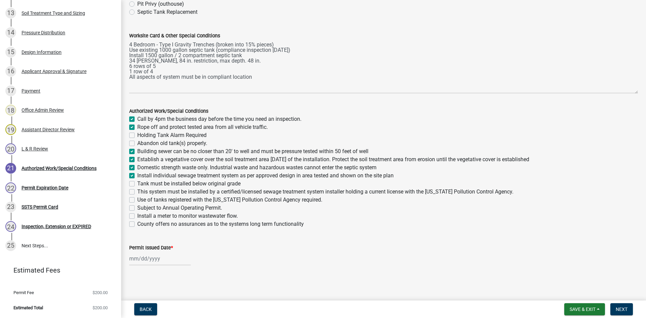
checkbox input "false"
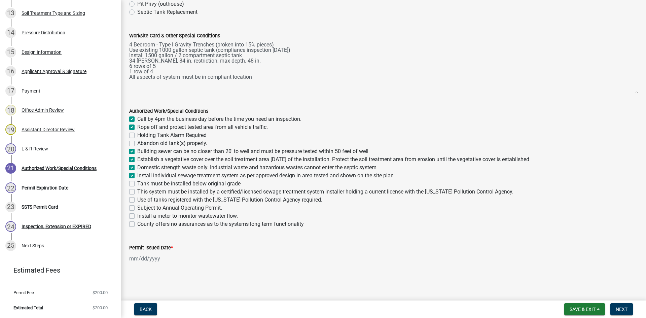
checkbox input "false"
click at [137, 185] on label "Tank must be installed below original grade" at bounding box center [188, 184] width 103 height 8
click at [137, 184] on input "Tank must be installed below original grade" at bounding box center [139, 182] width 4 height 4
checkbox input "true"
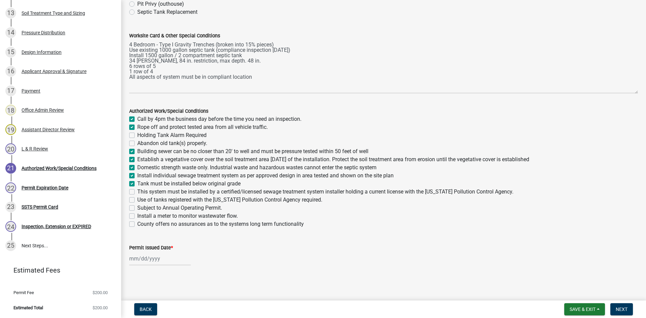
checkbox input "true"
checkbox input "false"
checkbox input "true"
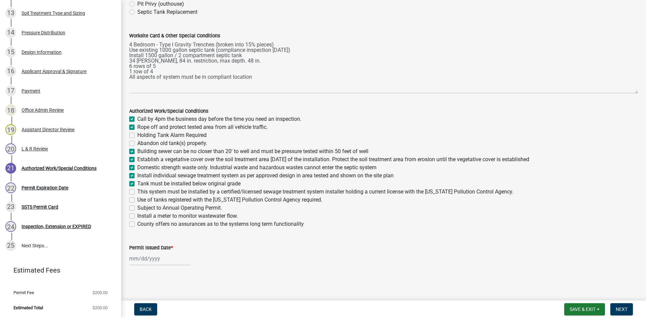
checkbox input "true"
checkbox input "false"
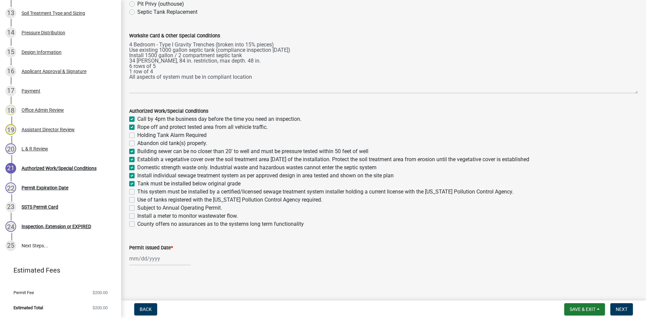
checkbox input "false"
click at [137, 190] on label "This system must be installed by a certified/licensed sewage treatment system i…" at bounding box center [325, 192] width 376 height 8
click at [137, 190] on input "This system must be installed by a certified/licensed sewage treatment system i…" at bounding box center [139, 190] width 4 height 4
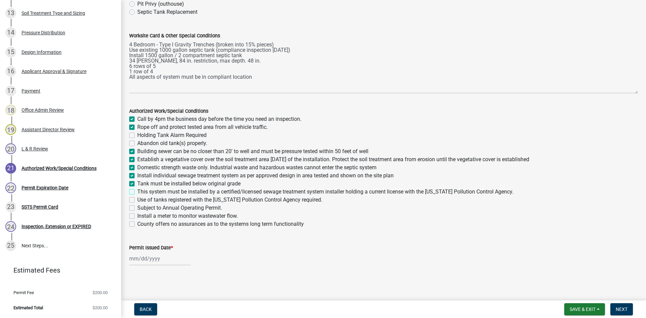
checkbox input "true"
checkbox input "false"
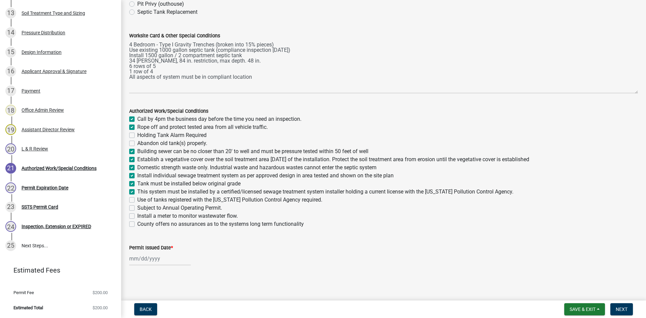
checkbox input "true"
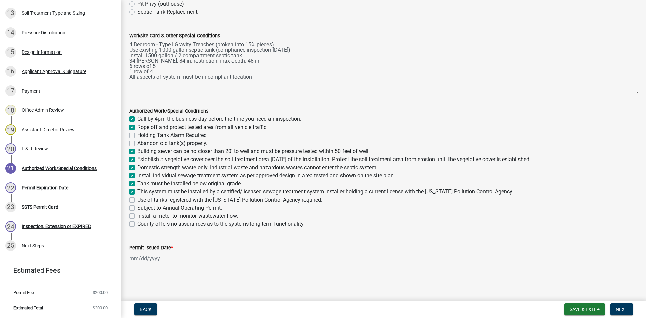
checkbox input "true"
checkbox input "false"
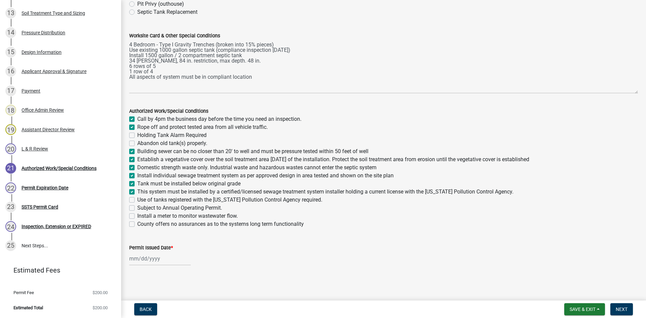
click at [137, 199] on label "Use of tanks registered with the Minnesota Pollution Control Agency required." at bounding box center [229, 200] width 185 height 8
click at [137, 199] on input "Use of tanks registered with the Minnesota Pollution Control Agency required." at bounding box center [139, 198] width 4 height 4
checkbox input "true"
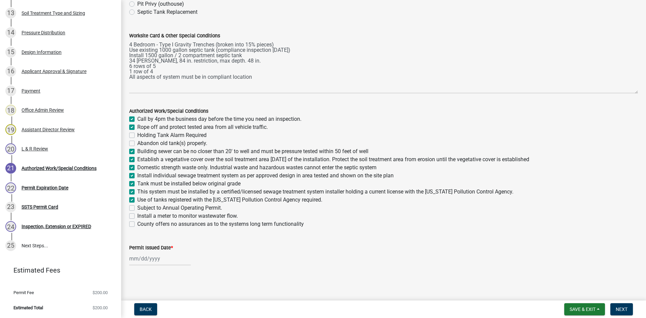
checkbox input "false"
checkbox input "true"
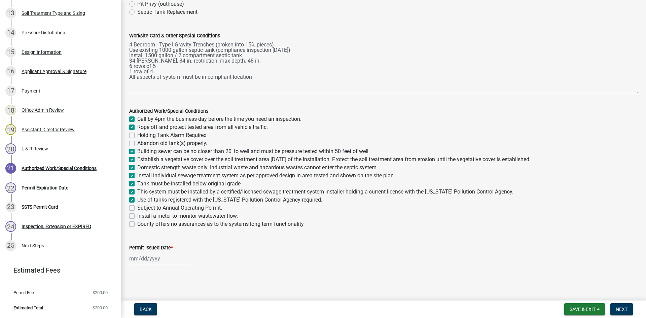
checkbox input "true"
checkbox input "false"
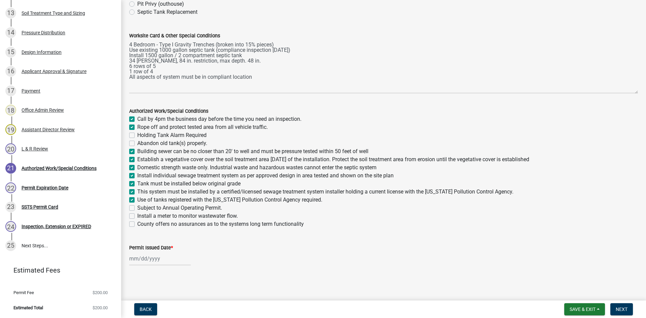
checkbox input "false"
click at [148, 256] on div at bounding box center [160, 259] width 62 height 14
select select "8"
select select "2025"
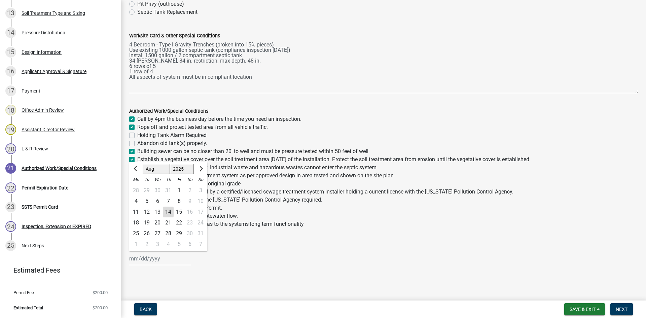
click at [169, 211] on div "14" at bounding box center [168, 212] width 11 height 11
type input "08/14/2025"
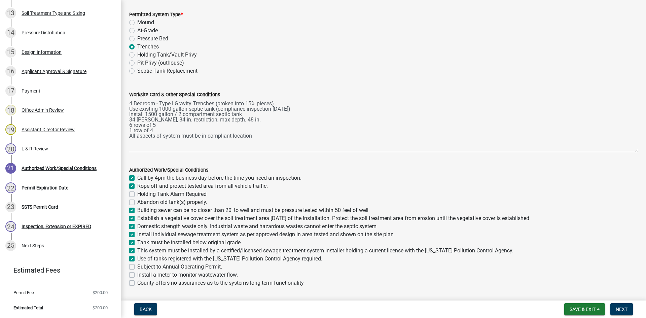
scroll to position [34, 0]
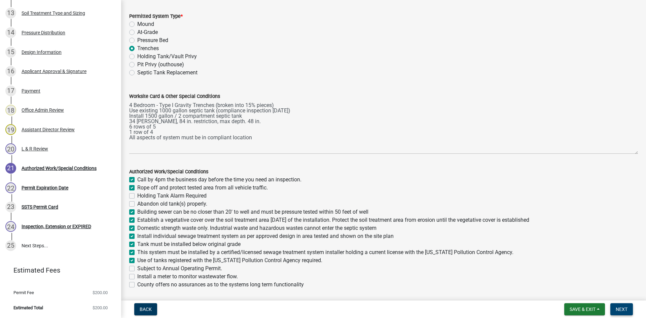
click at [626, 309] on span "Next" at bounding box center [622, 308] width 12 height 5
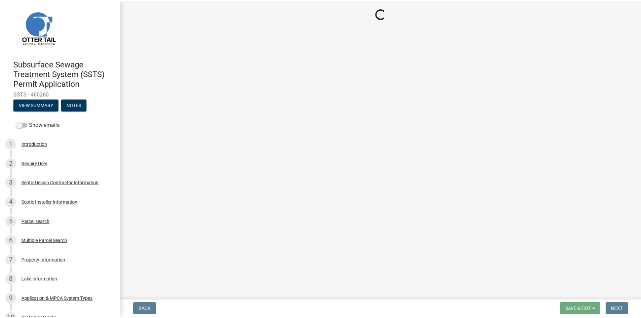
scroll to position [0, 0]
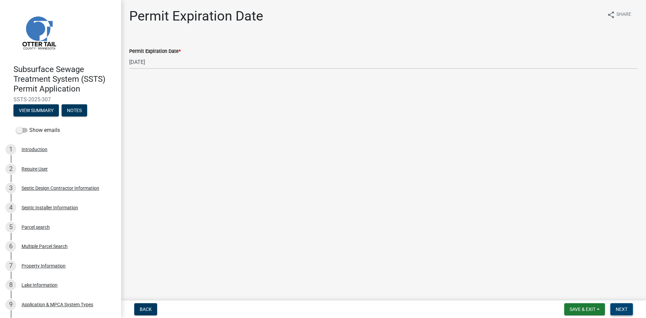
click at [623, 309] on span "Next" at bounding box center [622, 308] width 12 height 5
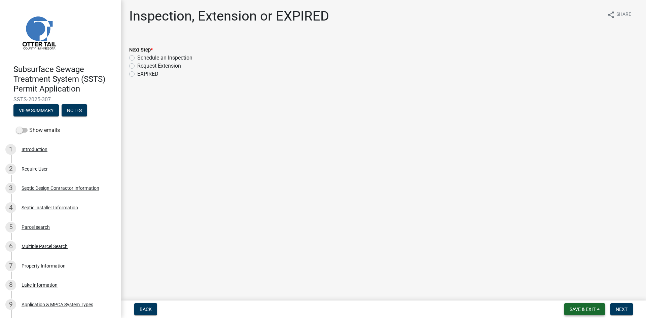
click at [595, 311] on span "Save & Exit" at bounding box center [582, 308] width 26 height 5
click at [589, 296] on button "Save & Exit" at bounding box center [578, 292] width 54 height 16
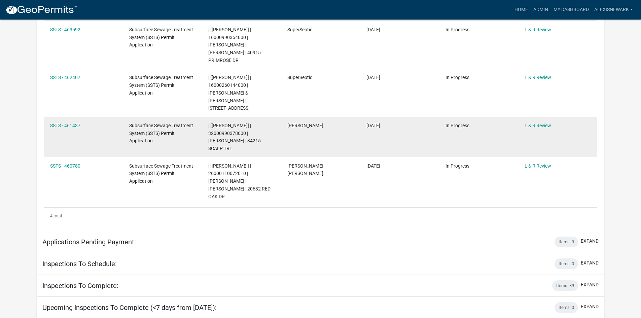
scroll to position [219, 0]
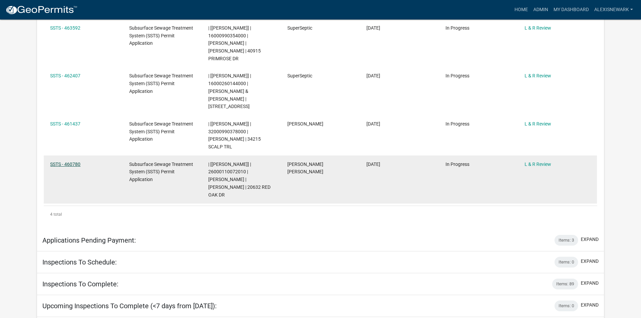
click at [69, 161] on link "SSTS - 460780" at bounding box center [65, 163] width 30 height 5
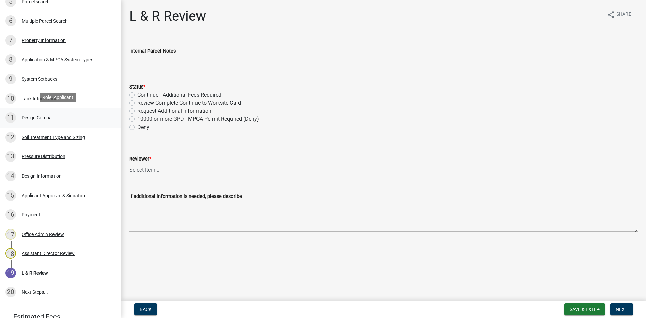
scroll to position [227, 0]
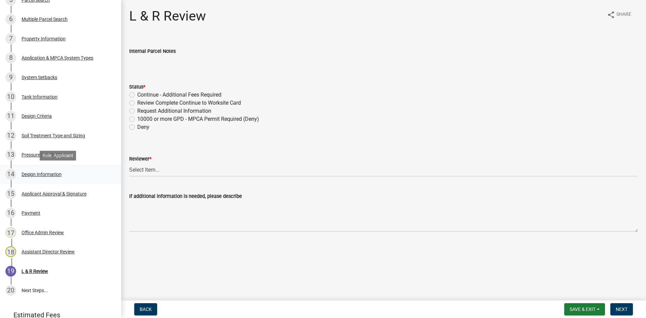
click at [79, 176] on div "14 Design Information" at bounding box center [57, 174] width 105 height 11
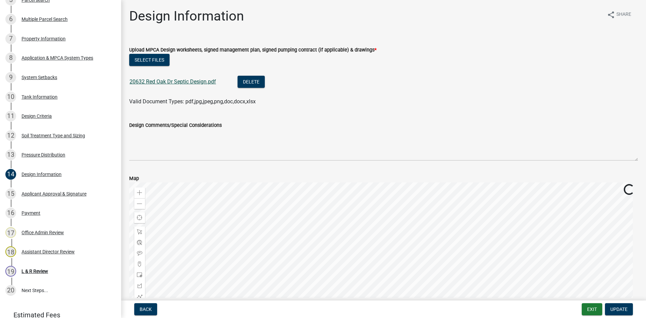
click at [194, 82] on link "20632 Red Oak Dr Septic Design.pdf" at bounding box center [173, 81] width 86 height 6
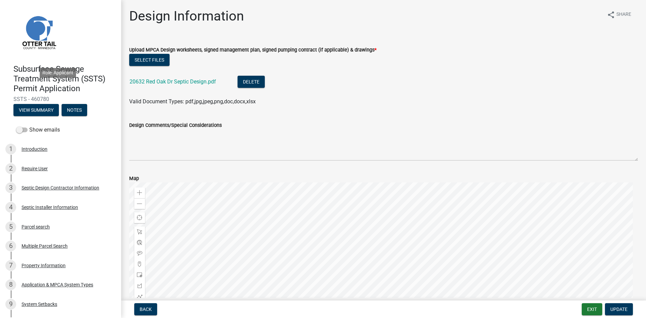
scroll to position [0, 0]
click at [47, 110] on button "View Summary" at bounding box center [35, 110] width 45 height 12
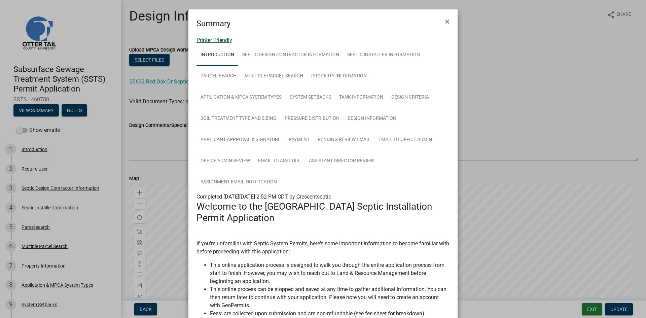
click at [220, 40] on link "Printer Friendly" at bounding box center [214, 40] width 36 height 6
click at [442, 23] on button "×" at bounding box center [447, 21] width 15 height 19
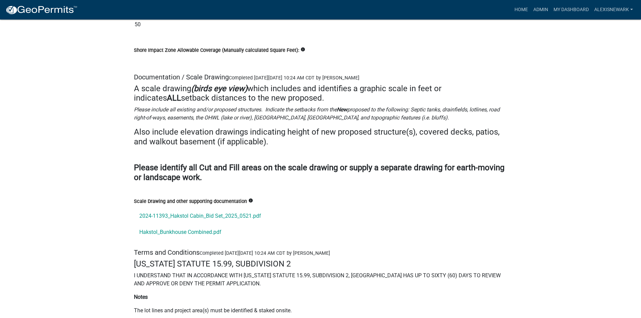
scroll to position [9183, 0]
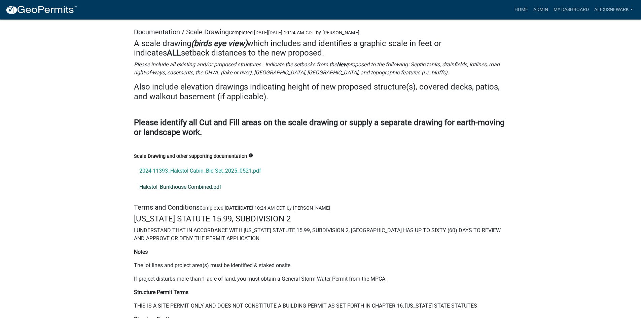
click at [210, 179] on link "Hakstol_Bunkhouse Combined.pdf" at bounding box center [320, 187] width 373 height 16
click at [211, 163] on link "2024-11393_Hakstol Cabin_Bid Set_2025_0521.pdf" at bounding box center [320, 171] width 373 height 16
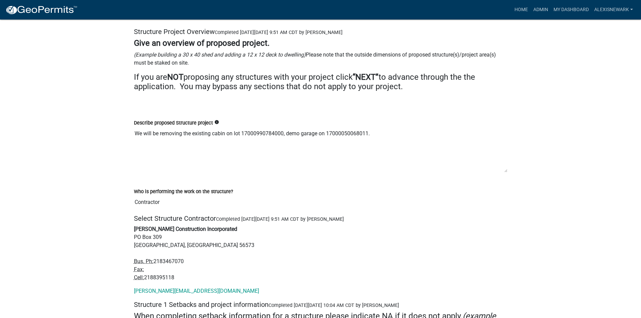
scroll to position [1670, 0]
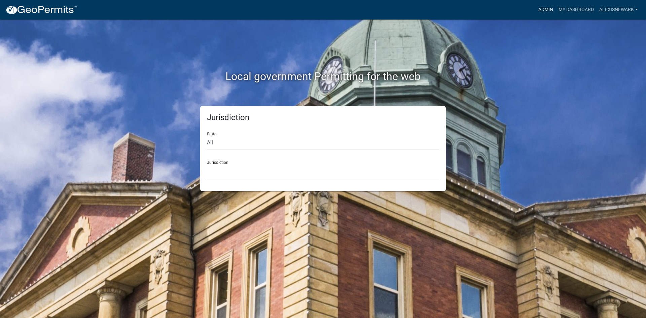
click at [542, 13] on link "Admin" at bounding box center [545, 9] width 20 height 13
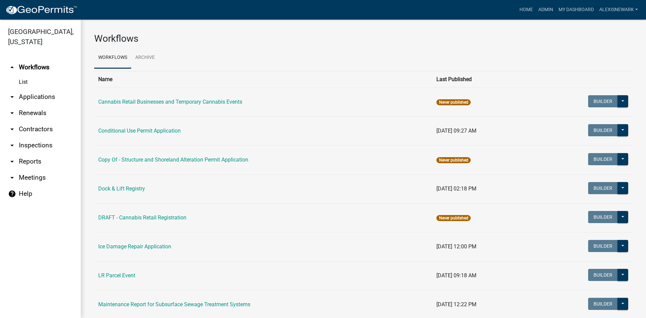
click at [64, 96] on link "arrow_drop_down Applications" at bounding box center [40, 97] width 81 height 16
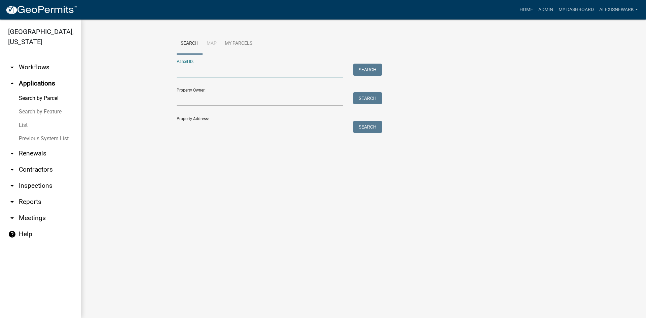
click at [183, 72] on input "Parcel ID:" at bounding box center [260, 71] width 167 height 14
paste input "37000990314000"
type input "37000990314000"
click at [356, 71] on button "Search" at bounding box center [367, 70] width 29 height 12
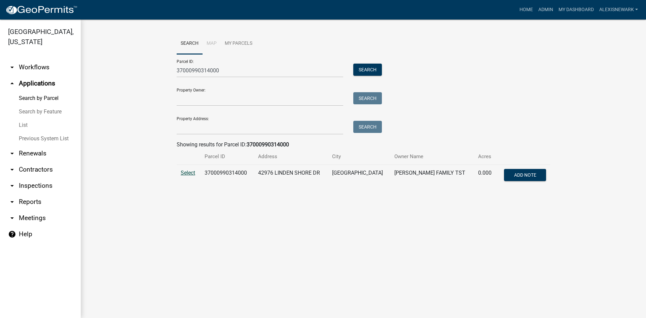
click at [187, 173] on span "Select" at bounding box center [188, 173] width 14 height 6
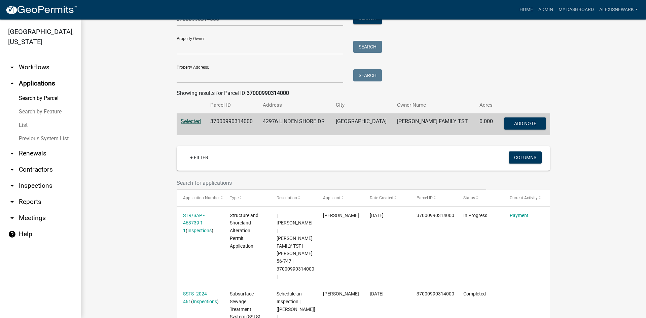
scroll to position [17, 0]
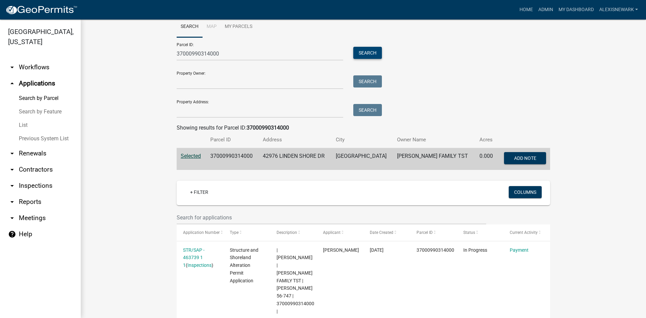
click at [377, 52] on button "Search" at bounding box center [367, 53] width 29 height 12
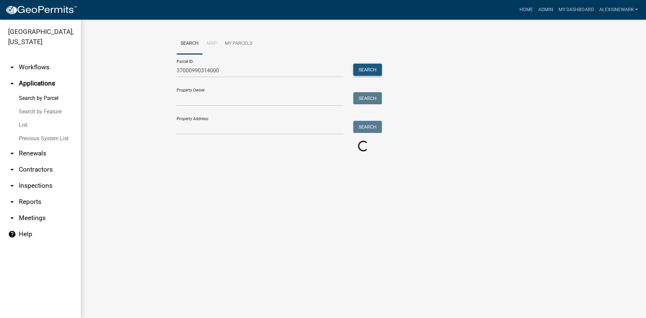
scroll to position [0, 0]
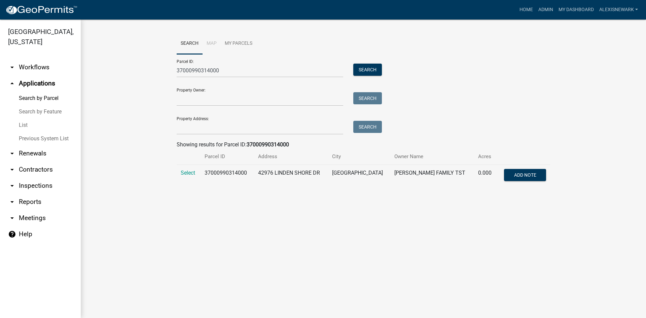
click at [188, 177] on td "Select" at bounding box center [189, 176] width 24 height 22
click at [189, 172] on span "Select" at bounding box center [188, 173] width 14 height 6
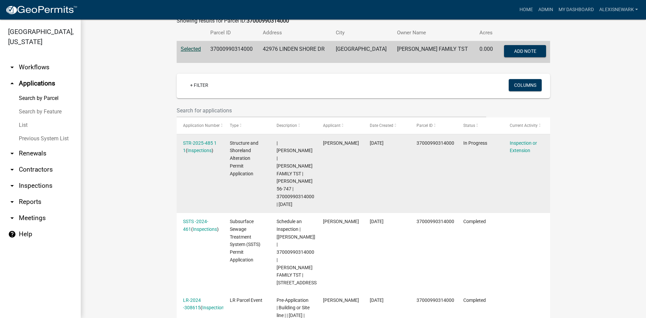
scroll to position [127, 0]
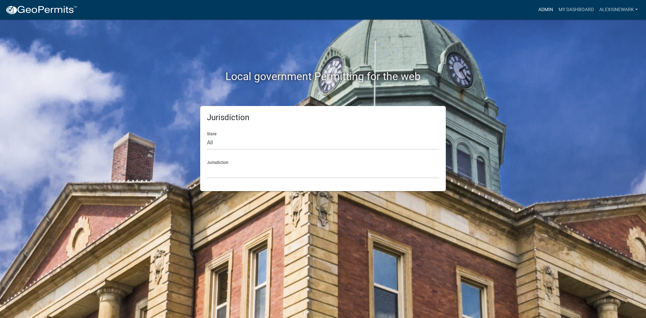
click at [541, 7] on link "Admin" at bounding box center [545, 9] width 20 height 13
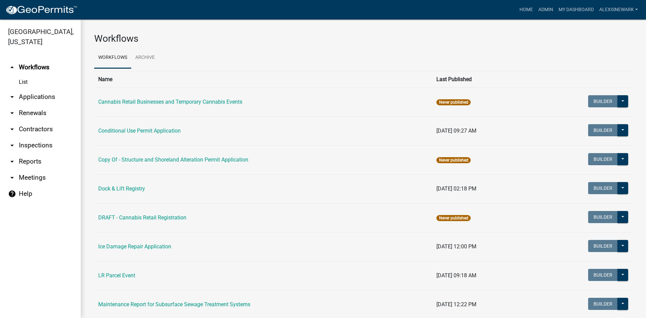
click at [60, 91] on link "arrow_drop_down Applications" at bounding box center [40, 97] width 81 height 16
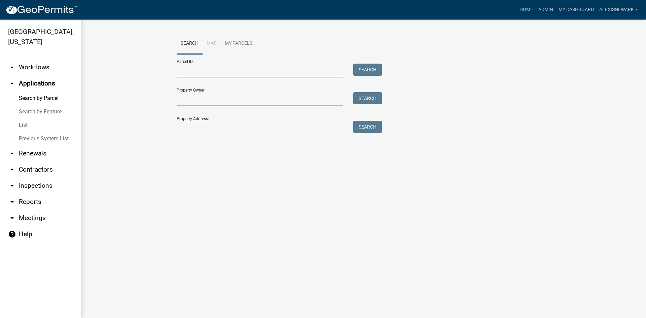
click at [223, 70] on input "Parcel ID:" at bounding box center [260, 71] width 167 height 14
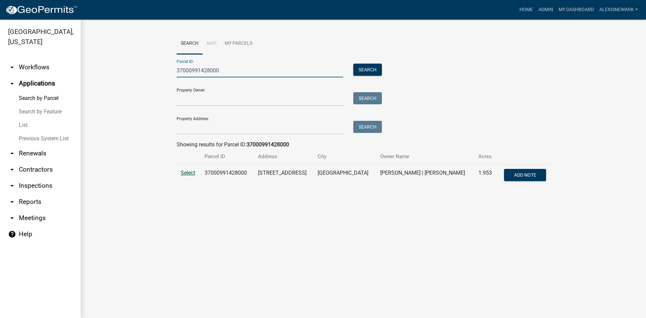
type input "37000991428000"
click at [185, 172] on span "Select" at bounding box center [188, 173] width 14 height 6
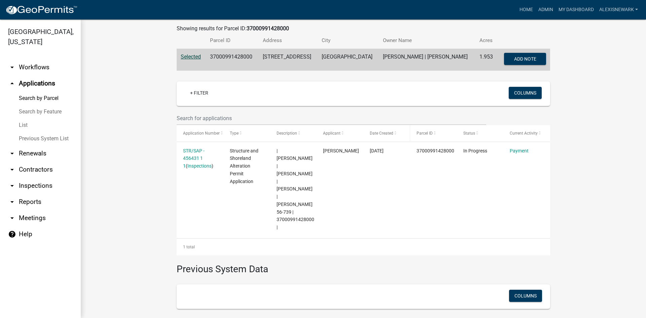
scroll to position [126, 0]
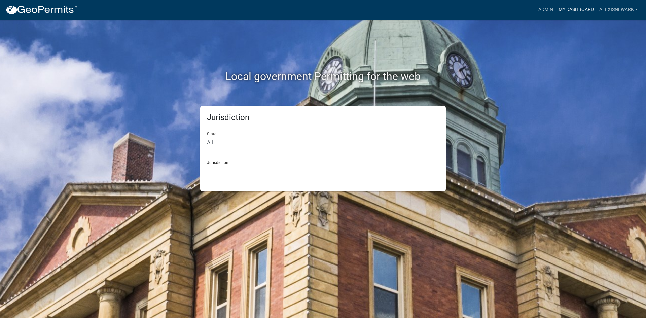
click at [556, 12] on link "My Dashboard" at bounding box center [576, 9] width 41 height 13
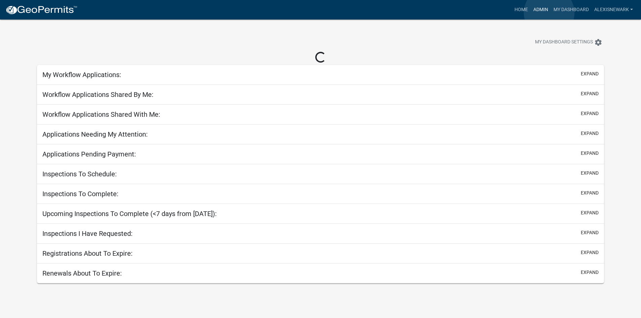
click at [549, 13] on link "Admin" at bounding box center [540, 9] width 20 height 13
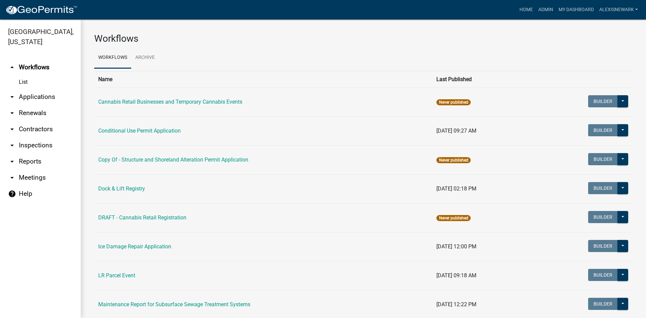
click at [71, 95] on link "arrow_drop_down Applications" at bounding box center [40, 97] width 81 height 16
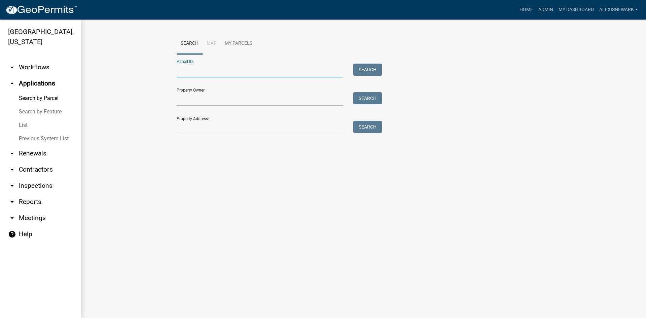
click at [189, 71] on input "Parcel ID:" at bounding box center [260, 71] width 167 height 14
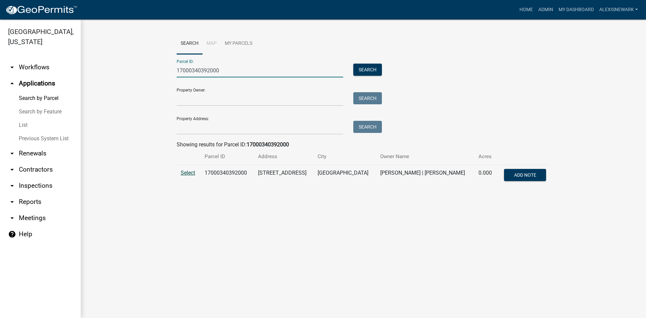
type input "17000340392000"
click at [191, 173] on span "Select" at bounding box center [188, 173] width 14 height 6
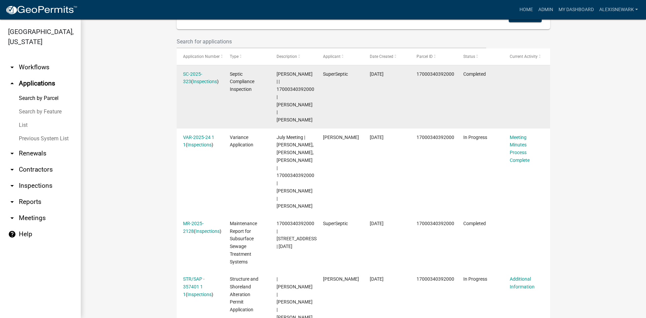
scroll to position [203, 0]
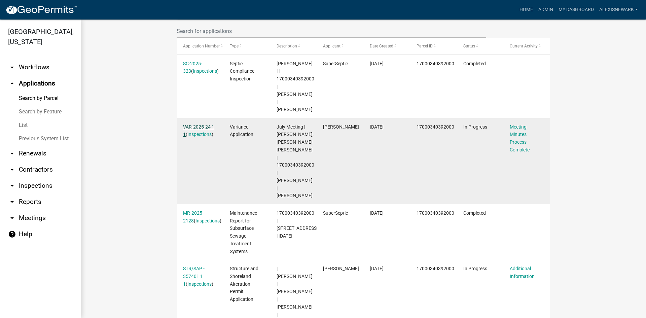
click at [210, 124] on link "VAR-2025-24 1 1" at bounding box center [198, 130] width 31 height 13
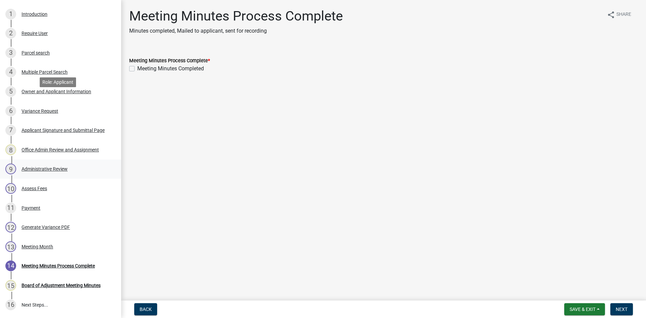
scroll to position [175, 0]
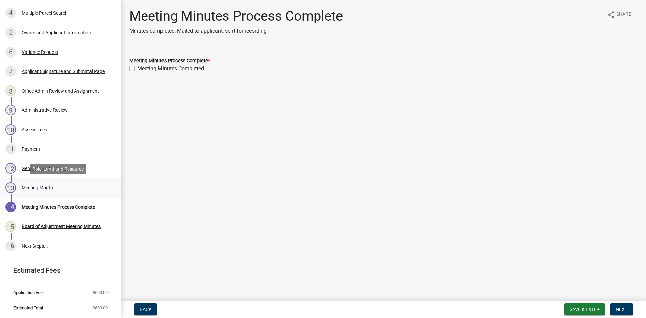
click at [66, 187] on div "13 Meeting Month" at bounding box center [57, 187] width 105 height 11
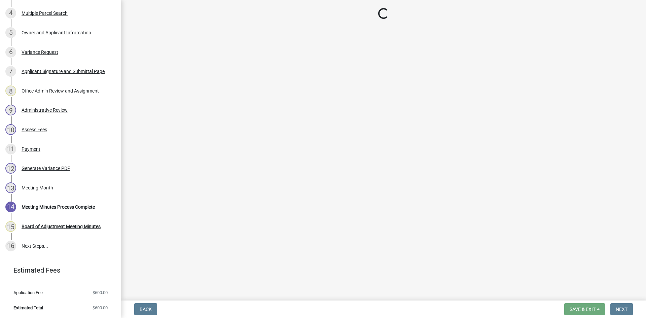
select select "0faa84f3-19f0-4b49-8651-3599a0badcc9"
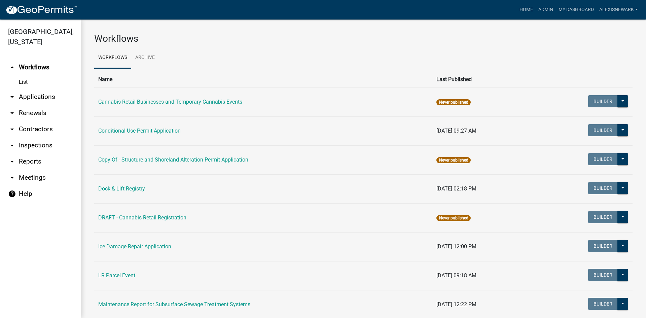
drag, startPoint x: 66, startPoint y: 97, endPoint x: 69, endPoint y: 95, distance: 3.8
click at [66, 97] on link "arrow_drop_down Applications" at bounding box center [40, 97] width 81 height 16
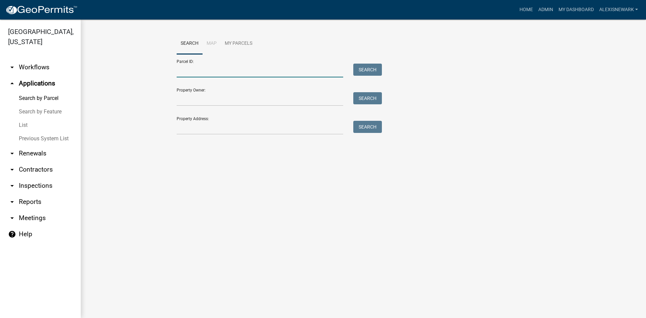
click at [188, 70] on input "Parcel ID:" at bounding box center [260, 71] width 167 height 14
click at [185, 131] on input "Property Address:" at bounding box center [260, 128] width 167 height 14
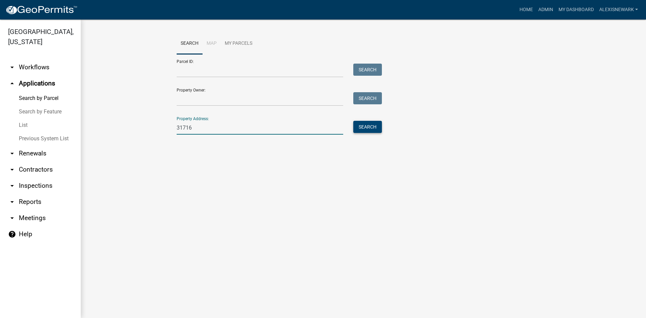
type input "31716"
click at [369, 130] on button "Search" at bounding box center [367, 127] width 29 height 12
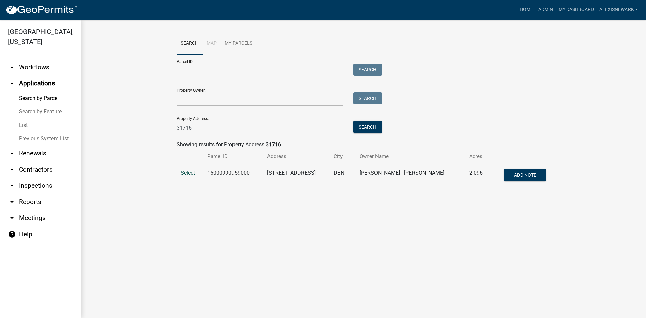
click at [190, 174] on span "Select" at bounding box center [188, 173] width 14 height 6
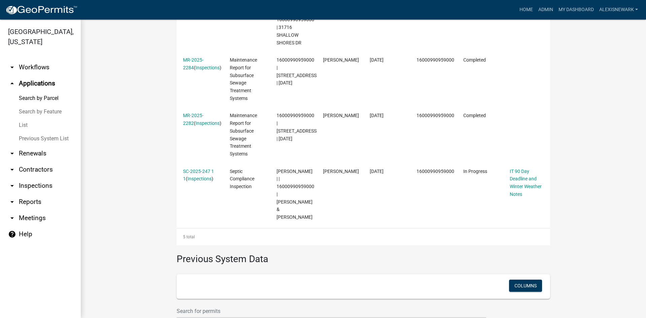
scroll to position [322, 0]
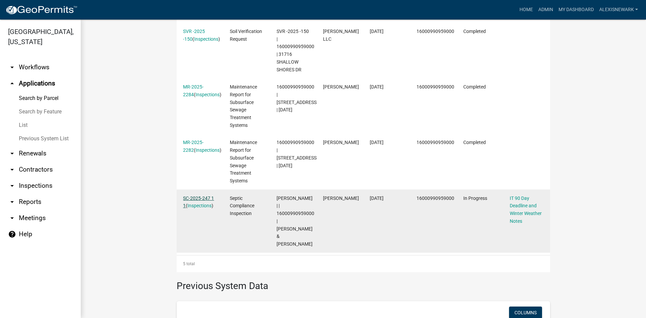
click at [193, 195] on link "SC-2025-247 1 1" at bounding box center [198, 201] width 31 height 13
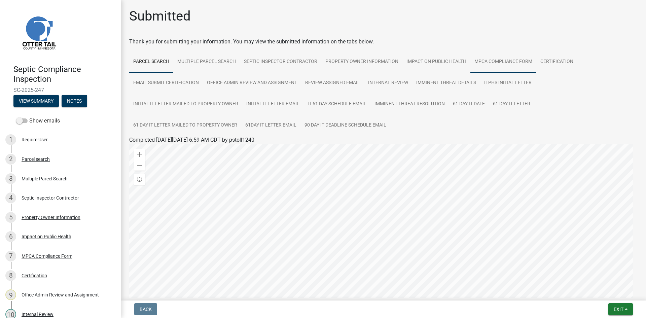
click at [498, 67] on link "MPCA Compliance Form" at bounding box center [503, 62] width 66 height 22
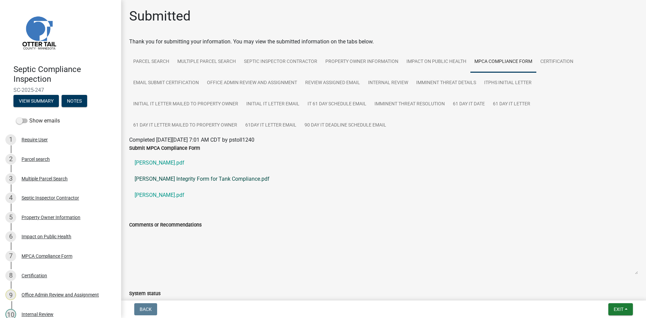
click at [176, 180] on link "Bittner Donald Integrity Form for Tank Compliance.pdf" at bounding box center [383, 179] width 509 height 16
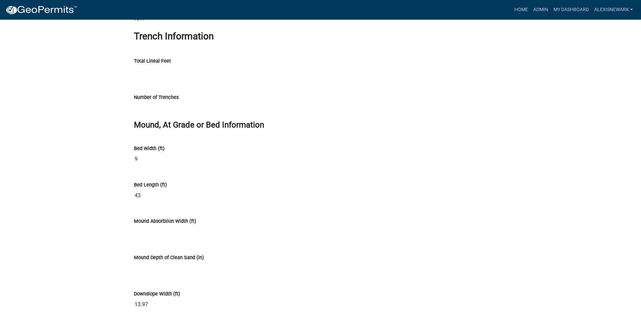
scroll to position [2943, 0]
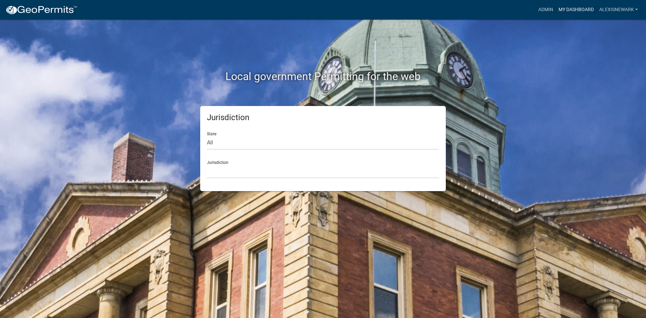
click at [566, 10] on link "My Dashboard" at bounding box center [576, 9] width 41 height 13
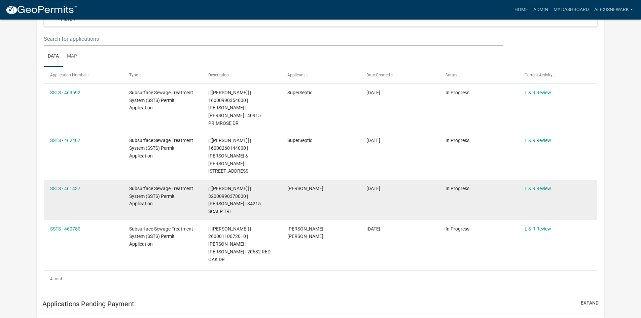
scroll to position [154, 0]
click at [225, 186] on span "| [Alexis Newark] | 32000990378000 | JUDY ANN LOPEZ | 34215 SCALP TRL" at bounding box center [234, 200] width 52 height 28
copy span "32000990378000"
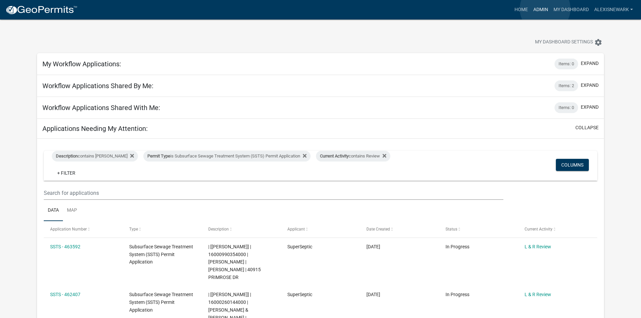
click at [545, 9] on link "Admin" at bounding box center [540, 9] width 20 height 13
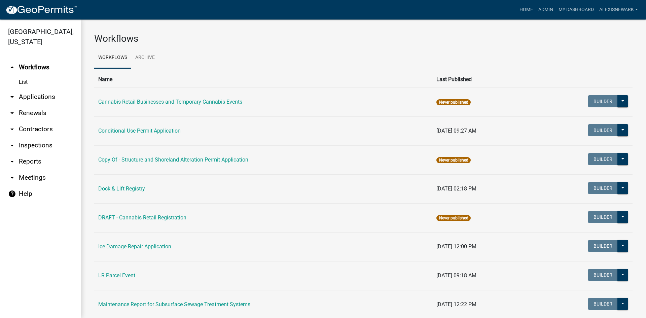
click at [35, 99] on link "arrow_drop_down Applications" at bounding box center [40, 97] width 81 height 16
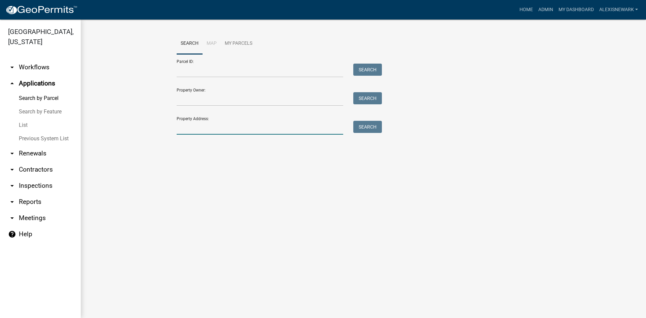
click at [180, 125] on input "Property Address:" at bounding box center [260, 128] width 167 height 14
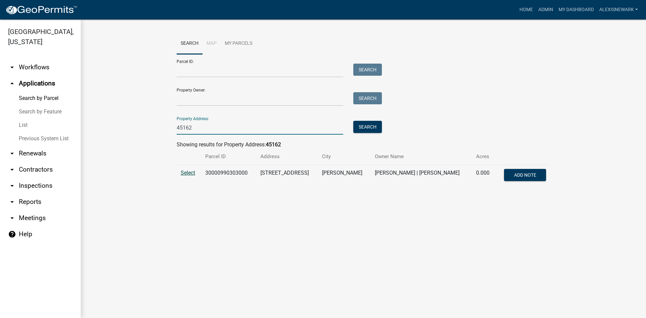
type input "45162"
click at [192, 171] on span "Select" at bounding box center [188, 173] width 14 height 6
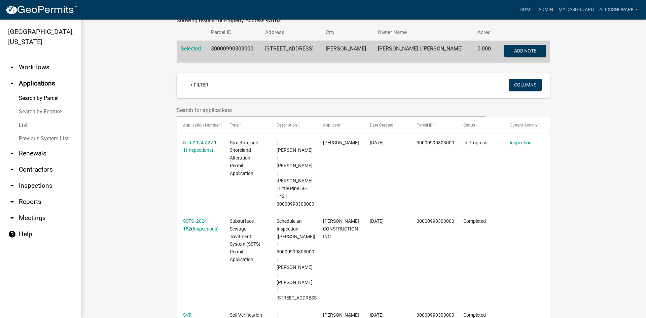
scroll to position [126, 0]
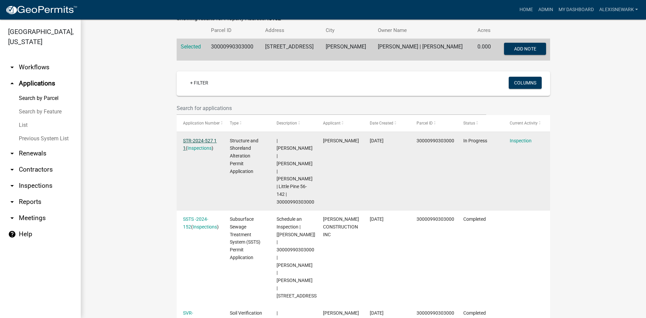
click at [210, 141] on link "STR-2024-527 1 1" at bounding box center [200, 144] width 34 height 13
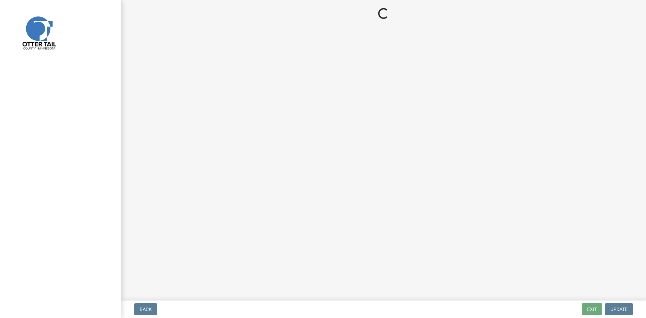
select select "710d5f49-2663-4e73-9718-d0c4e189f5ed"
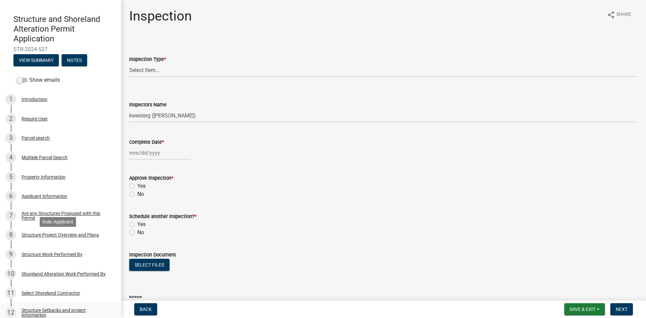
scroll to position [143, 0]
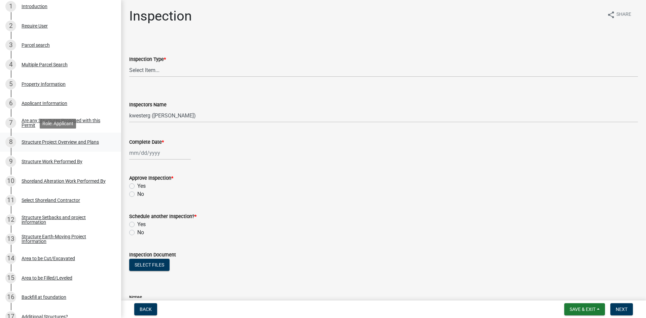
click at [85, 144] on div "Structure Project Overview and Plans" at bounding box center [60, 142] width 77 height 5
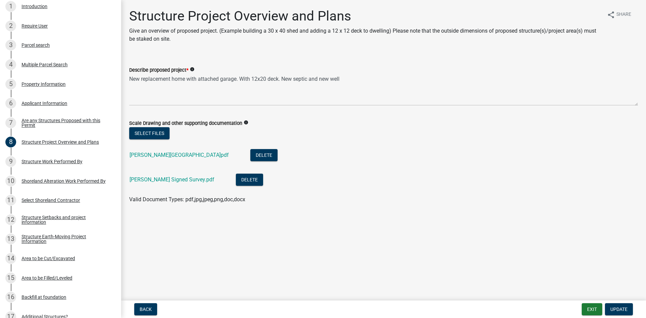
click at [174, 183] on div "Kochman Signed Survey.pdf" at bounding box center [178, 181] width 96 height 14
click at [174, 181] on link "Kochman Signed Survey.pdf" at bounding box center [172, 179] width 85 height 6
click at [178, 154] on link "Kochmann Lake Lot.pdf" at bounding box center [179, 155] width 99 height 6
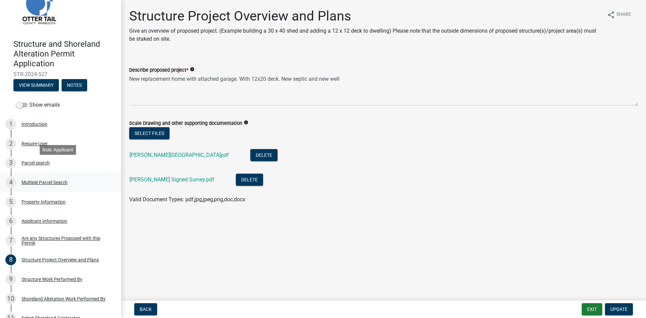
scroll to position [0, 0]
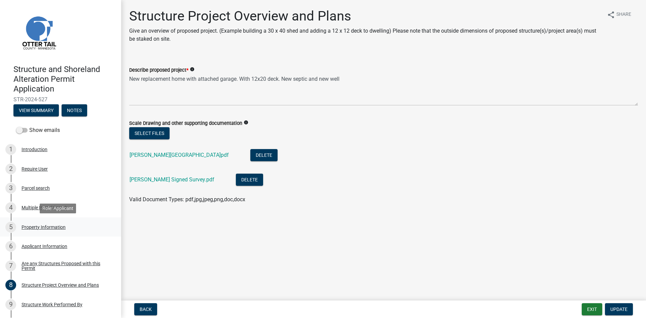
click at [74, 227] on div "5 Property Information" at bounding box center [57, 227] width 105 height 11
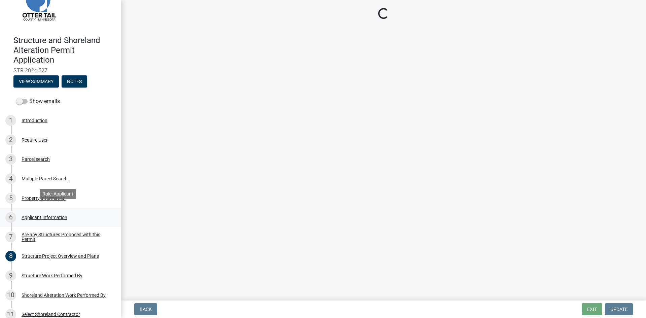
scroll to position [34, 0]
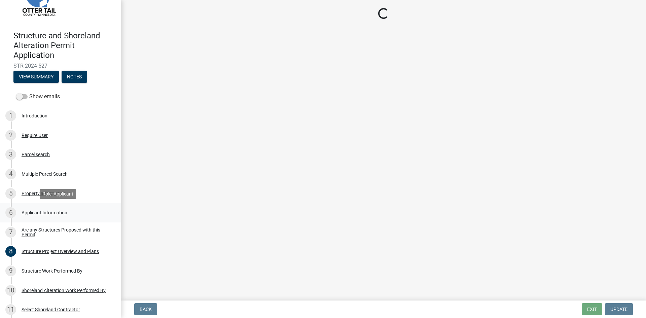
select select "bebeee68-4fe0-4519-8d81-c2ce205cc4ba"
select select "91995f90-6606-463b-bec3-c5862f147548"
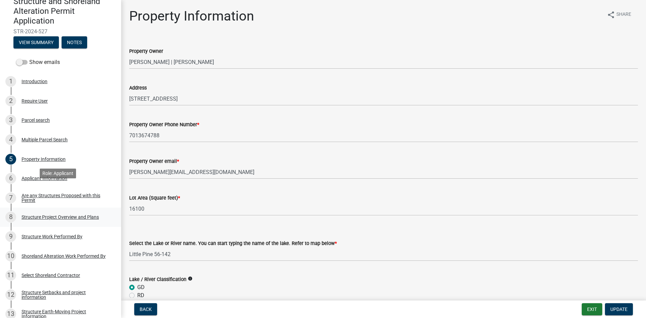
scroll to position [76, 0]
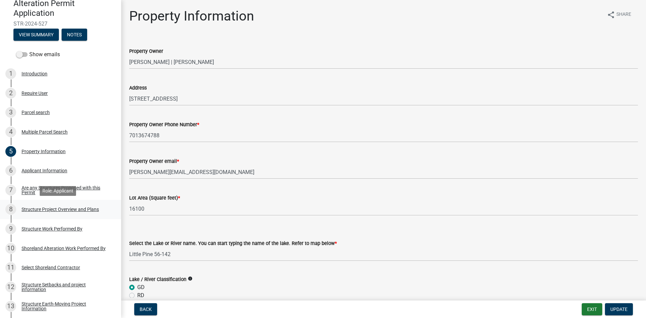
click at [86, 208] on div "Structure Project Overview and Plans" at bounding box center [60, 209] width 77 height 5
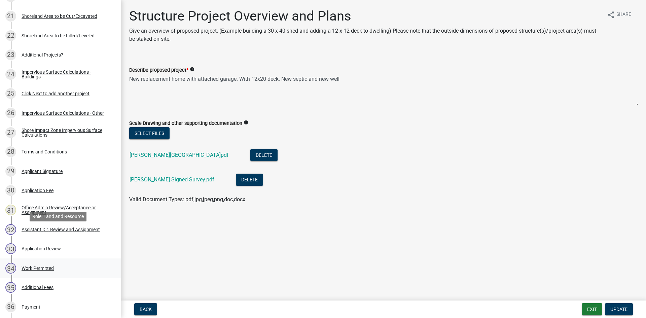
scroll to position [521, 0]
click at [59, 266] on div "34 Work Permitted" at bounding box center [57, 267] width 105 height 11
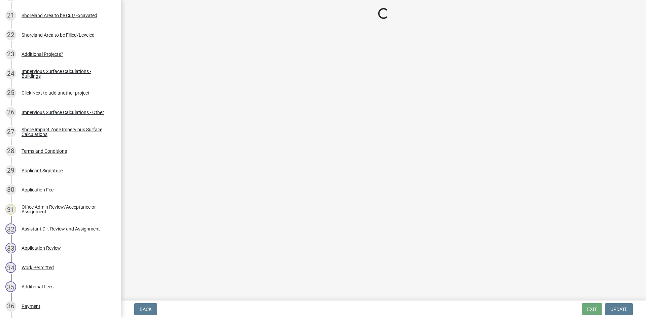
select select "55b171dc-ec57-498b-8d80-4b55e0b91b84"
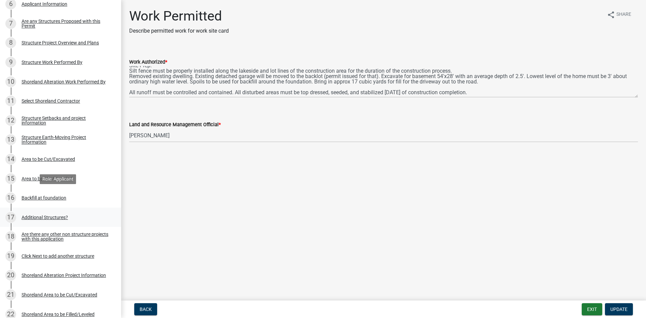
scroll to position [202, 0]
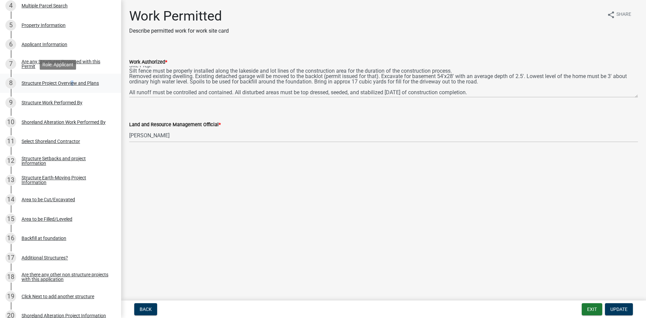
click at [71, 84] on div "Structure Project Overview and Plans" at bounding box center [60, 83] width 77 height 5
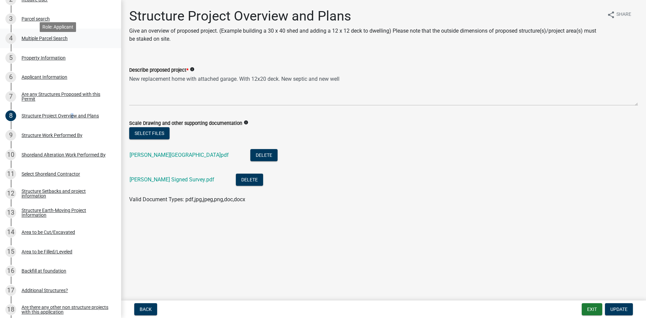
scroll to position [160, 0]
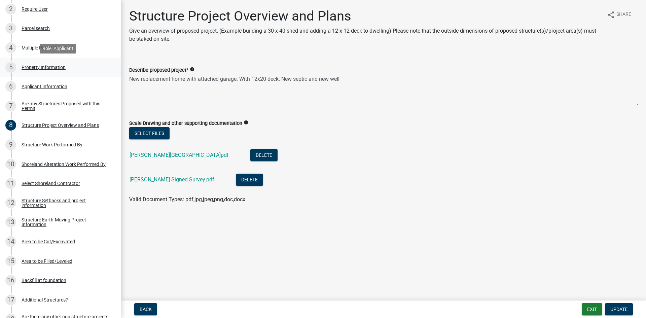
click at [61, 62] on div "5 Property Information" at bounding box center [57, 67] width 105 height 11
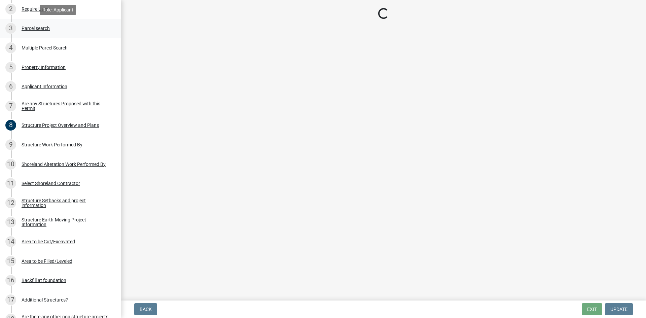
click at [50, 24] on div "3 Parcel search" at bounding box center [57, 28] width 105 height 11
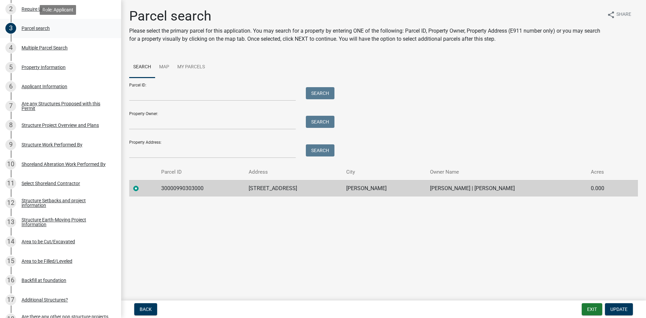
select select "bebeee68-4fe0-4519-8d81-c2ce205cc4ba"
select select "91995f90-6606-463b-bec3-c5862f147548"
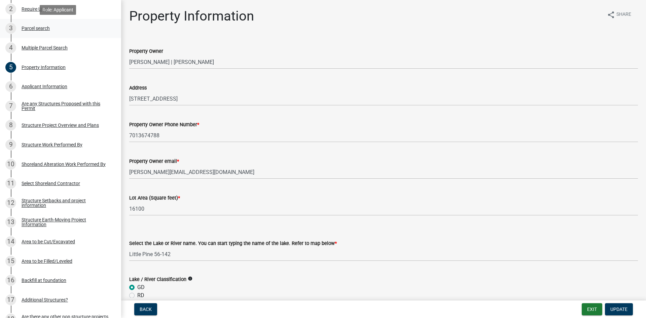
click at [49, 26] on div "Parcel search" at bounding box center [36, 28] width 28 height 5
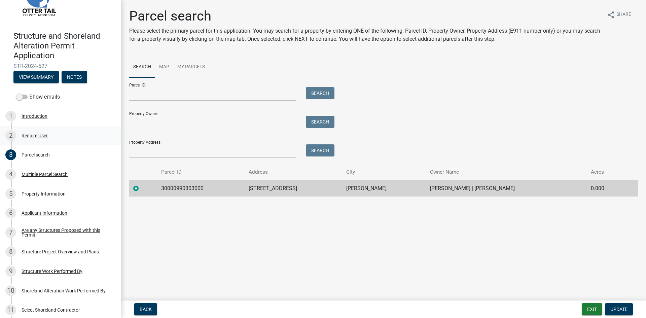
scroll to position [0, 0]
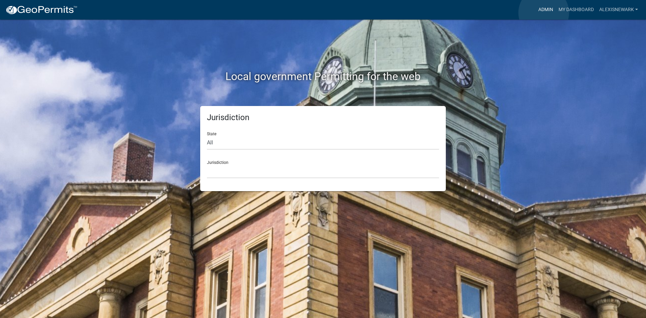
click at [543, 12] on link "Admin" at bounding box center [545, 9] width 20 height 13
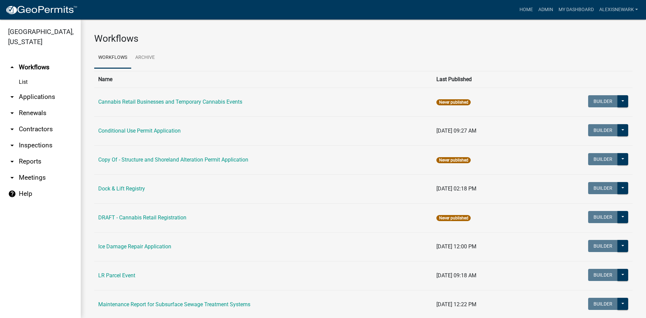
click at [38, 98] on link "arrow_drop_down Applications" at bounding box center [40, 97] width 81 height 16
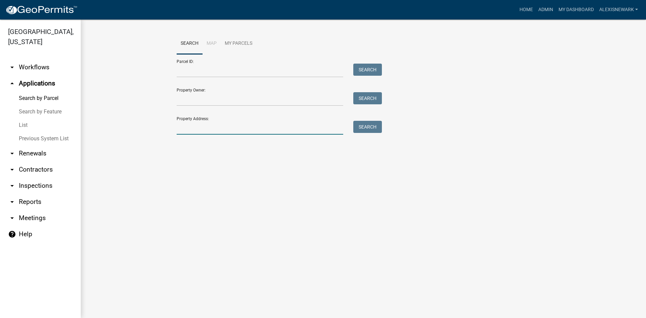
click at [226, 122] on input "Property Address:" at bounding box center [260, 128] width 167 height 14
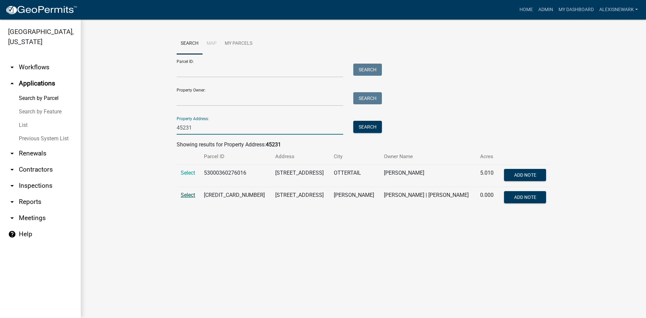
type input "45231"
click at [189, 198] on span "Select" at bounding box center [188, 195] width 14 height 6
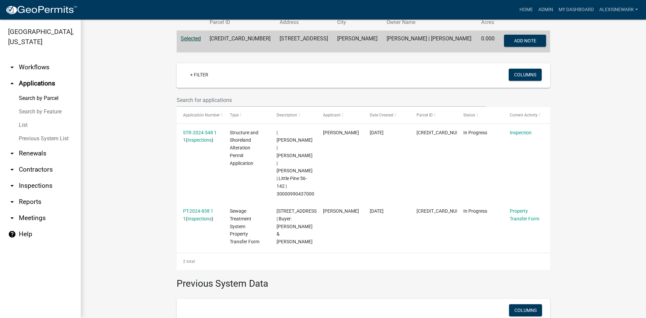
scroll to position [135, 0]
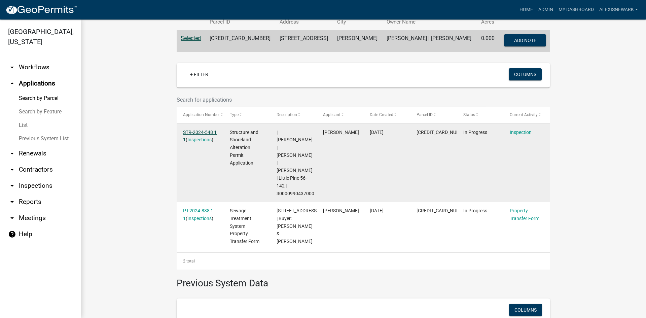
click at [202, 132] on link "STR-2024-548 1 1" at bounding box center [200, 136] width 34 height 13
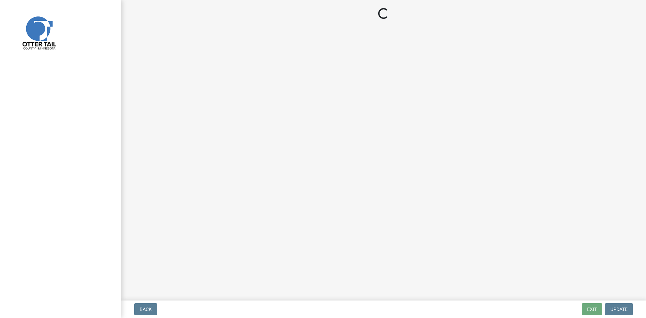
select select "29b027fa-a62f-4639-a4c1-67ac8b0bd2a2"
select select "facec742-7e79-4c33-8241-13e023664843"
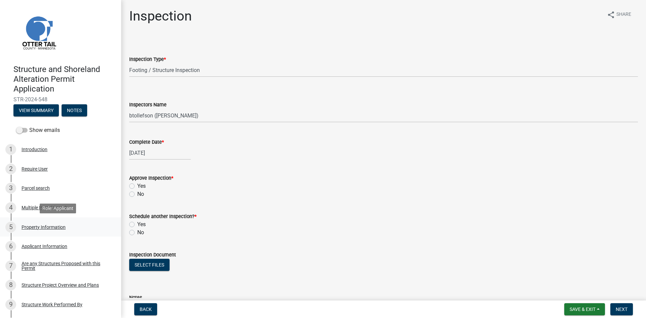
click at [64, 228] on div "Property Information" at bounding box center [44, 227] width 44 height 5
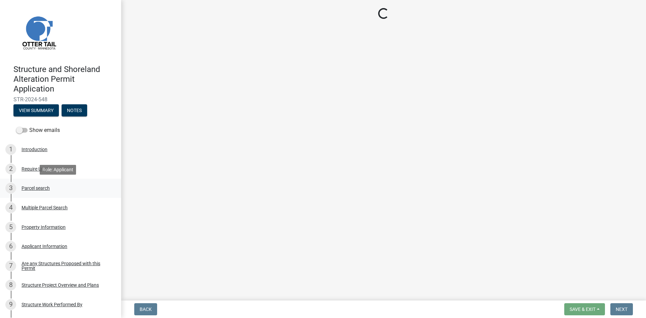
select select "bebeee68-4fe0-4519-8d81-c2ce205cc4ba"
select select "9f52d7c9-96dd-4370-b810-ce091165f7c2"
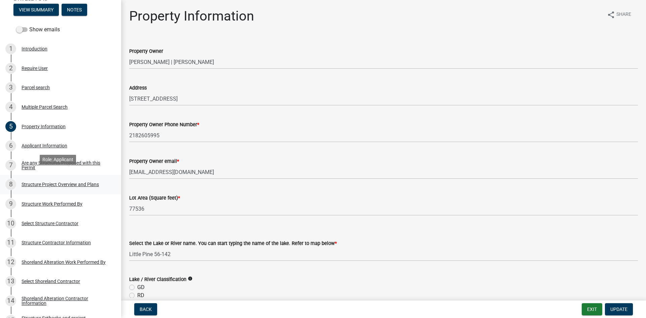
scroll to position [109, 0]
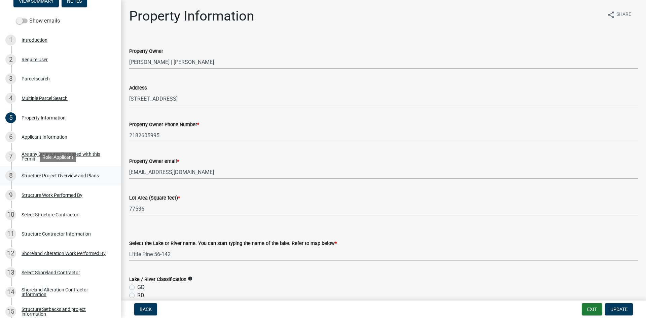
click at [86, 178] on div "Structure Project Overview and Plans" at bounding box center [60, 175] width 77 height 5
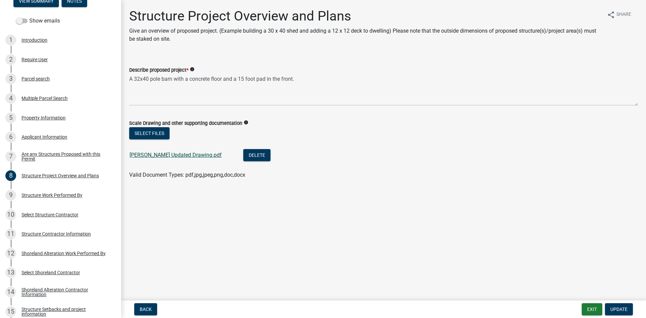
click at [193, 154] on link "Adam Johnson Updated Drawing.pdf" at bounding box center [176, 155] width 92 height 6
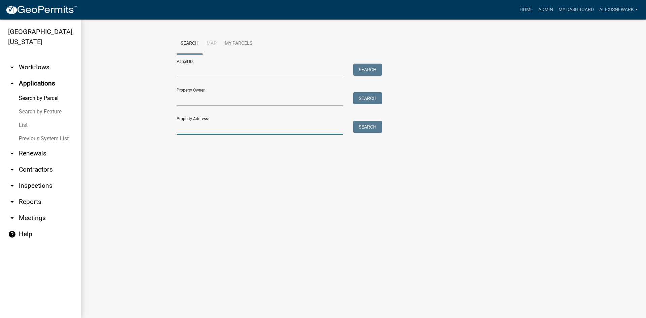
click at [226, 126] on input "Property Address:" at bounding box center [260, 128] width 167 height 14
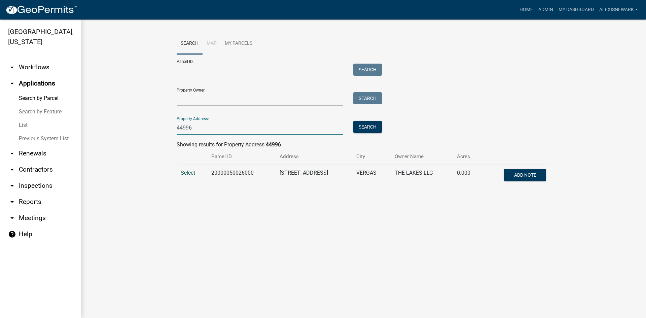
type input "44996"
click at [182, 170] on span "Select" at bounding box center [188, 173] width 14 height 6
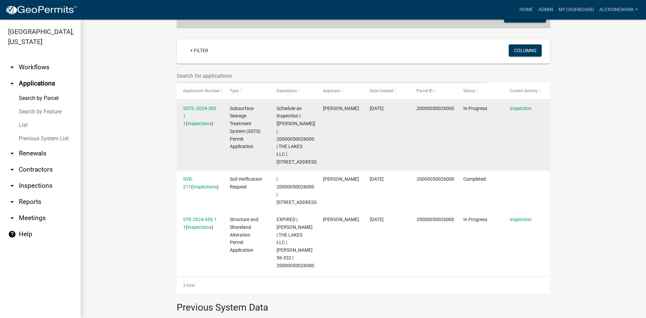
scroll to position [161, 0]
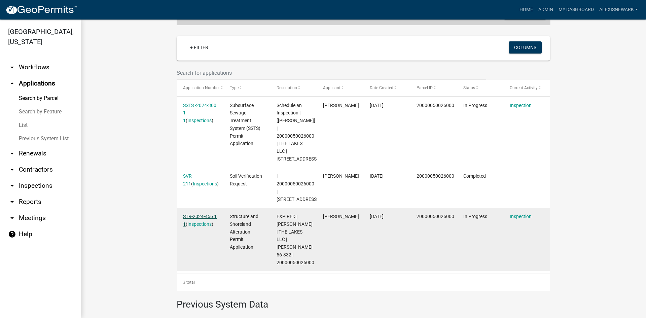
click at [209, 225] on link "STR-2024-456 1 1" at bounding box center [200, 220] width 34 height 13
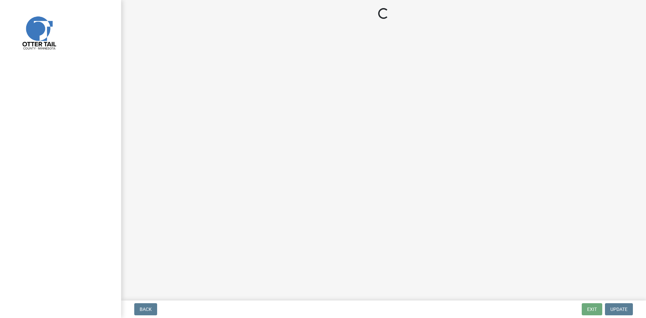
select select "710d5f49-2663-4e73-9718-d0c4e189f5ed"
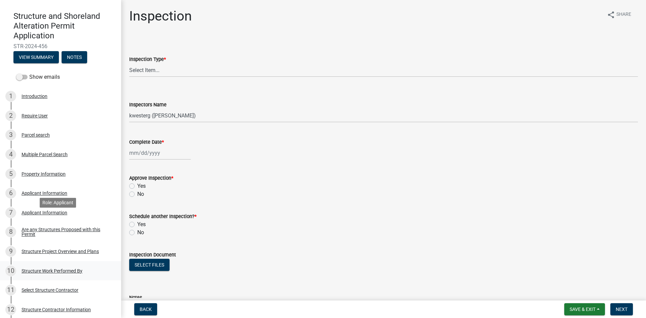
scroll to position [59, 0]
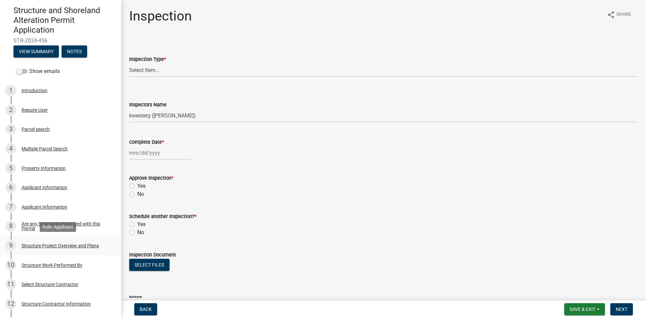
click at [89, 243] on div "Structure Project Overview and Plans" at bounding box center [60, 245] width 77 height 5
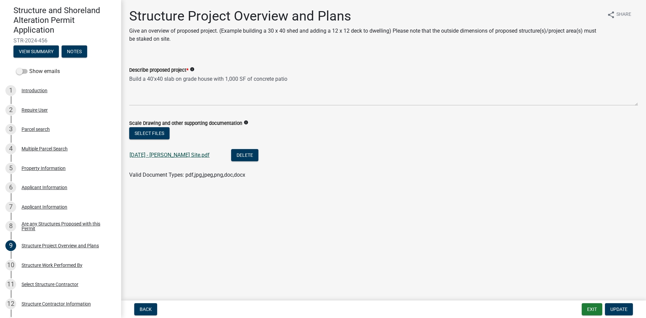
click at [153, 154] on link "7.2.24 - Grady Site.pdf" at bounding box center [170, 155] width 80 height 6
click at [68, 172] on div "5 Property Information" at bounding box center [57, 168] width 105 height 11
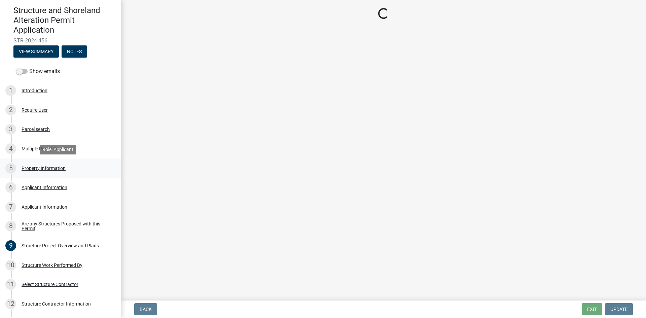
select select "8a33a78b-89a5-4e61-8085-73b17d46ffc8"
select select "91995f90-6606-463b-bec3-c5862f147548"
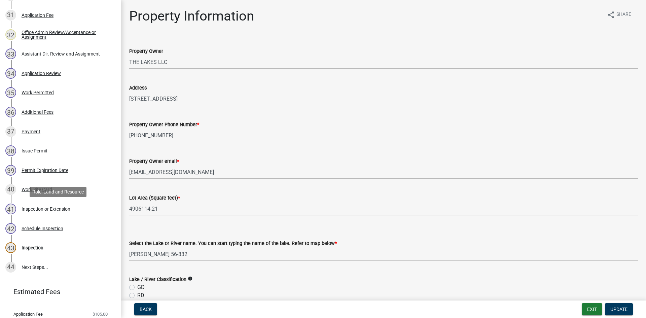
scroll to position [715, 0]
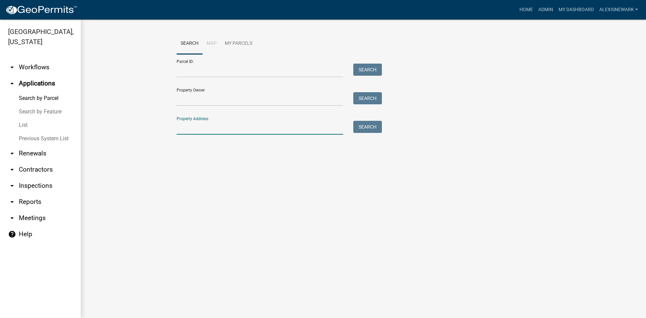
click at [203, 133] on input "Property Address:" at bounding box center [260, 128] width 167 height 14
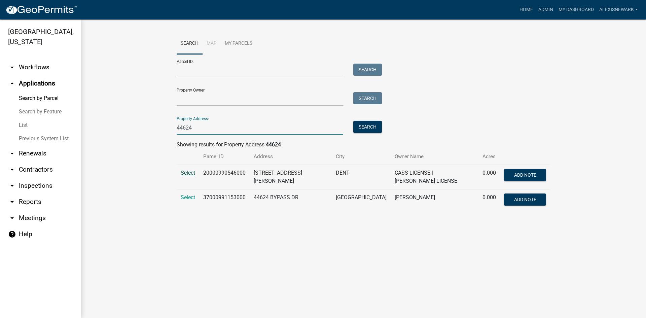
type input "44624"
click at [182, 174] on span "Select" at bounding box center [188, 173] width 14 height 6
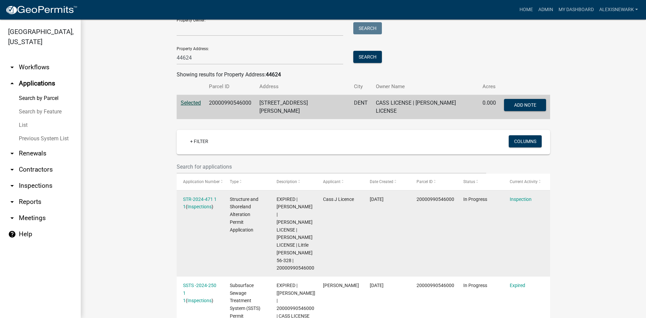
scroll to position [76, 0]
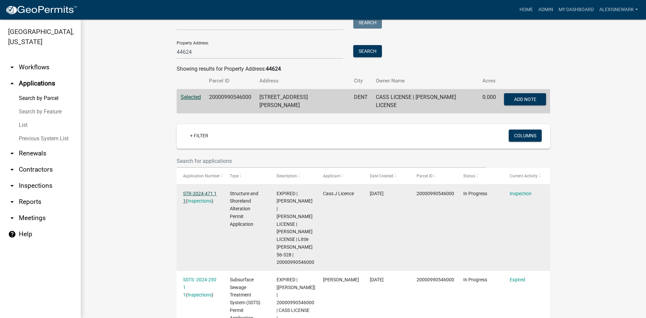
click at [205, 191] on link "STR-2024-471 1 1" at bounding box center [200, 197] width 34 height 13
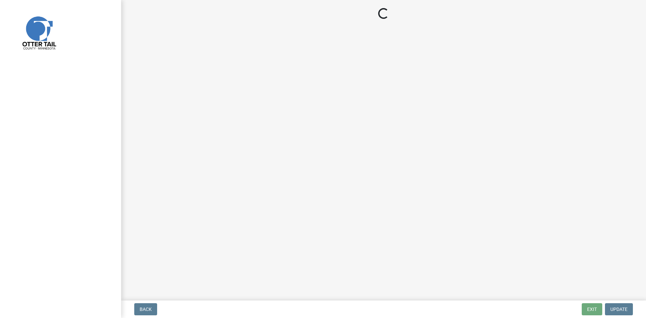
select select "710d5f49-2663-4e73-9718-d0c4e189f5ed"
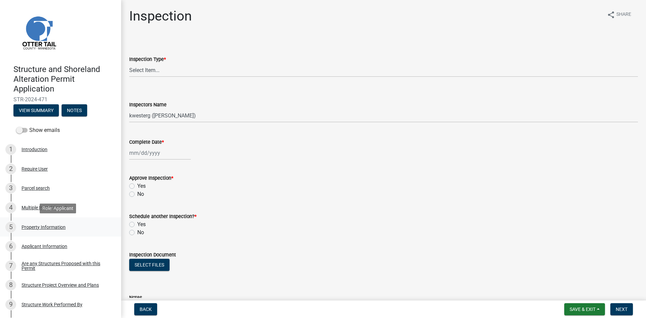
click at [96, 223] on div "5 Property Information" at bounding box center [57, 227] width 105 height 11
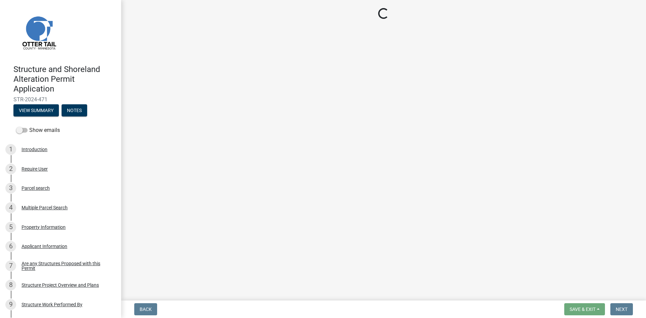
select select "99825219-5d90-43e3-9ac2-9b513b3a7be1"
select select "9f52d7c9-96dd-4370-b810-ce091165f7c2"
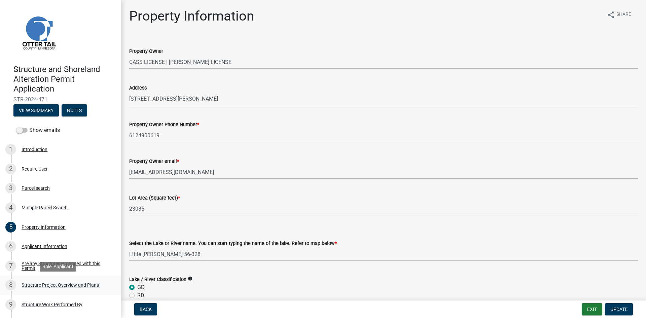
click at [80, 281] on div "8 Structure Project Overview and Plans" at bounding box center [57, 285] width 105 height 11
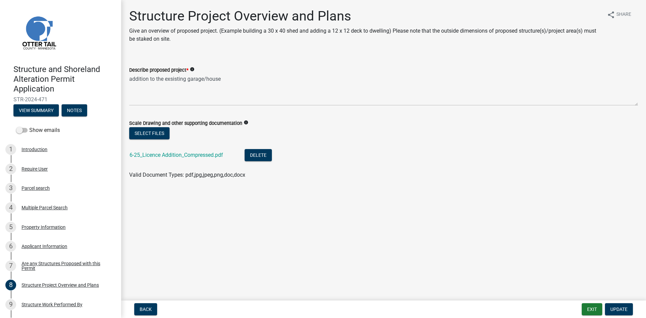
click at [199, 160] on div "6-25_Licence Addition_Compressed.pdf" at bounding box center [182, 156] width 104 height 14
click at [199, 156] on link "6-25_Licence Addition_Compressed.pdf" at bounding box center [177, 155] width 94 height 6
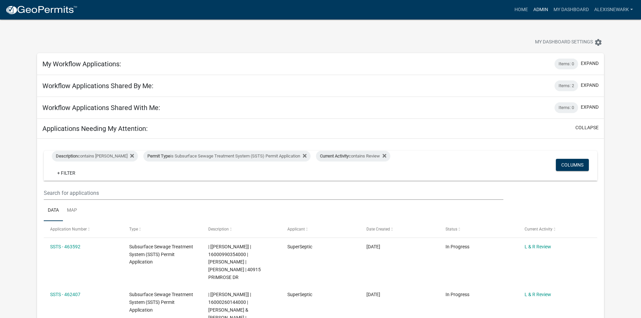
click at [540, 11] on link "Admin" at bounding box center [540, 9] width 20 height 13
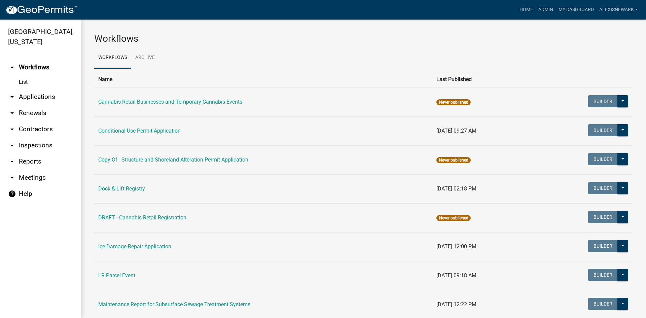
click at [53, 97] on link "arrow_drop_down Applications" at bounding box center [40, 97] width 81 height 16
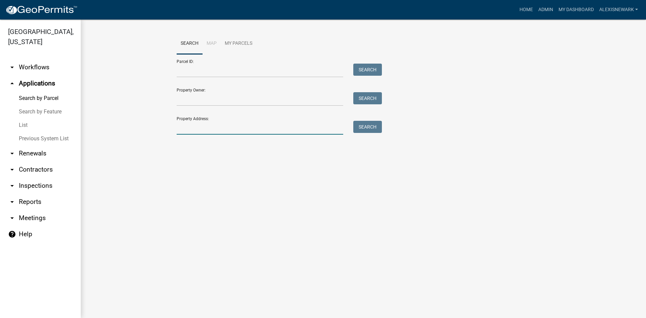
click at [207, 124] on input "Property Address:" at bounding box center [260, 128] width 167 height 14
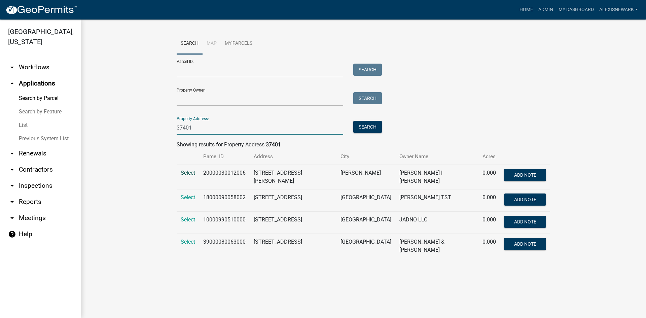
type input "37401"
click at [188, 173] on span "Select" at bounding box center [188, 173] width 14 height 6
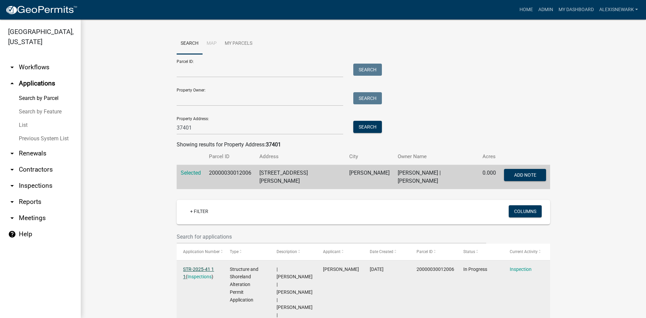
click at [201, 268] on link "STR-2025-41 1 1" at bounding box center [198, 272] width 31 height 13
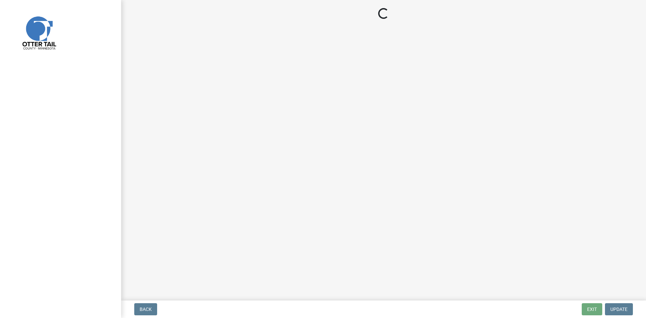
select select "710d5f49-2663-4e73-9718-d0c4e189f5ed"
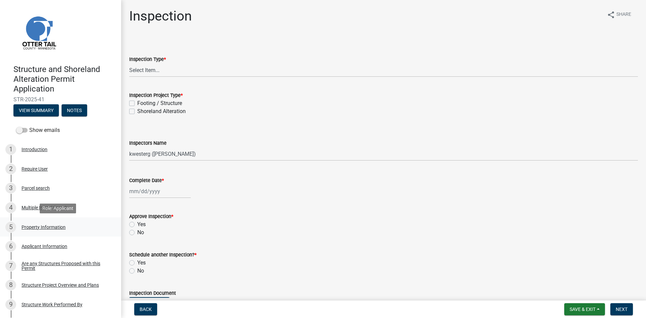
click at [65, 224] on div "5 Property Information" at bounding box center [57, 227] width 105 height 11
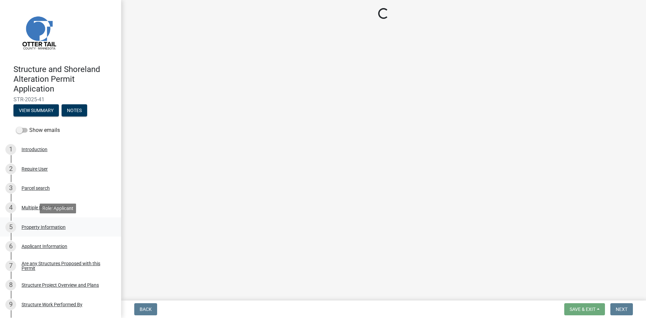
select select "c27eb232-cde5-4294-8c6e-2e732104bb3d"
select select "536c2d30-81d9-41b4-a753-c6560d717c74"
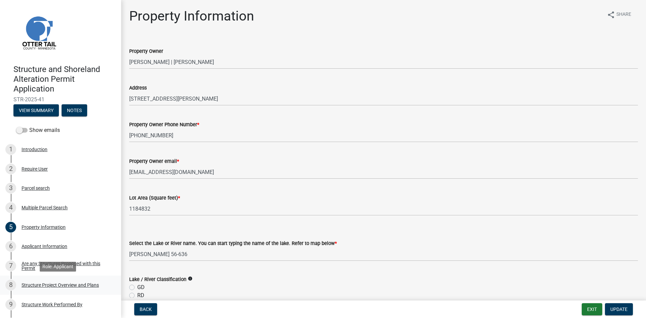
click at [88, 291] on link "8 Structure Project Overview and Plans" at bounding box center [60, 285] width 121 height 20
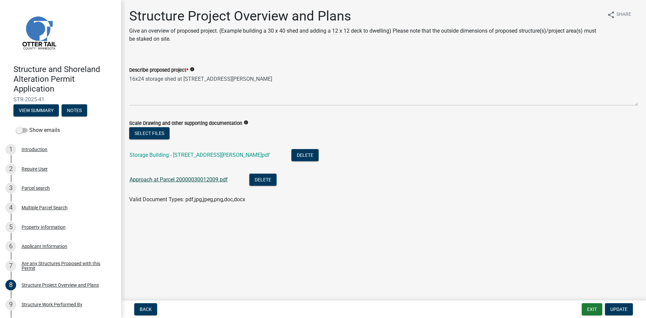
click at [204, 176] on link "Approach at Parcel 20000030012009.pdf" at bounding box center [179, 179] width 98 height 6
click at [177, 155] on link "Storage Building - [STREET_ADDRESS][PERSON_NAME]pdf" at bounding box center [200, 155] width 140 height 6
